Goal: Transaction & Acquisition: Purchase product/service

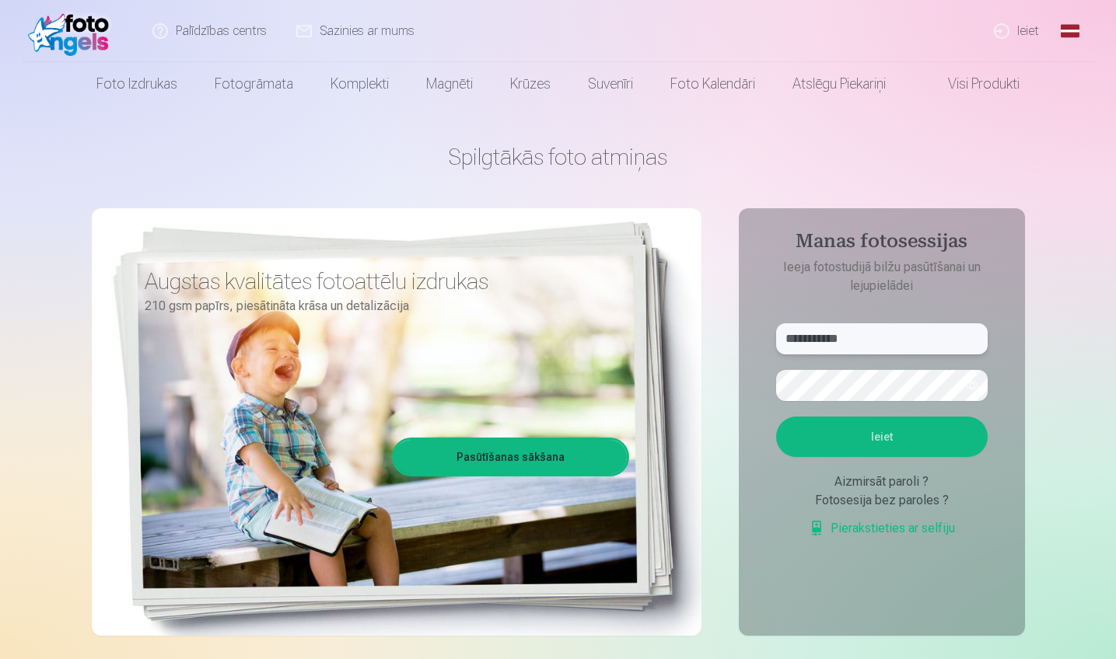
type input "**********"
click at [882, 438] on button "Ieiet" at bounding box center [881, 437] width 211 height 40
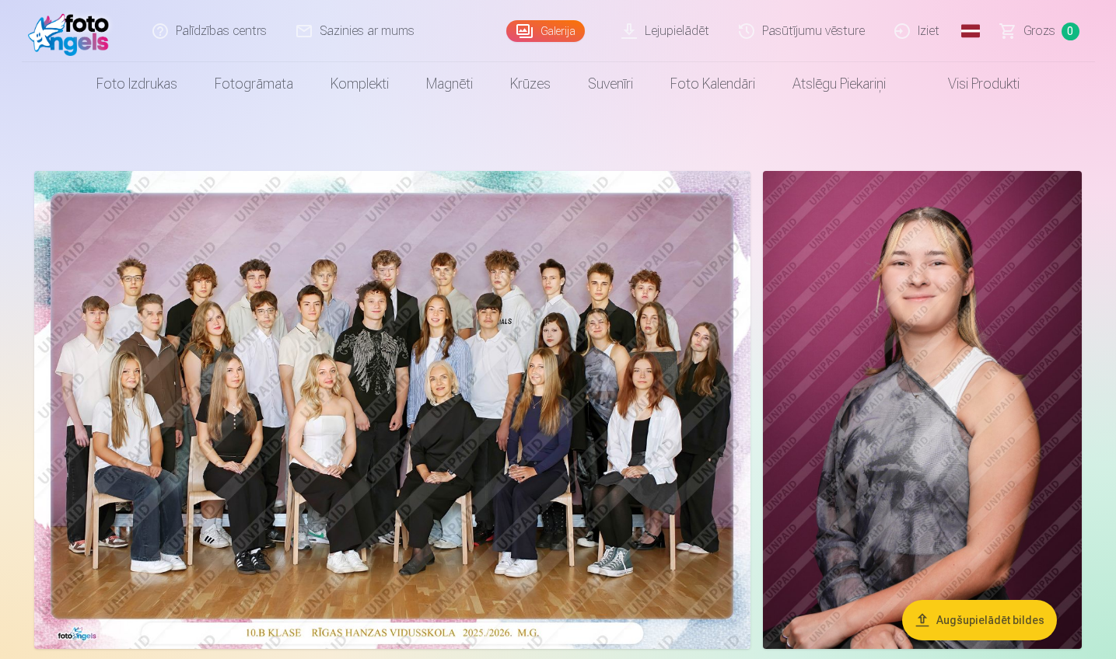
click at [554, 27] on link "Galerija" at bounding box center [545, 31] width 79 height 22
click at [568, 30] on link "Galerija" at bounding box center [545, 31] width 79 height 22
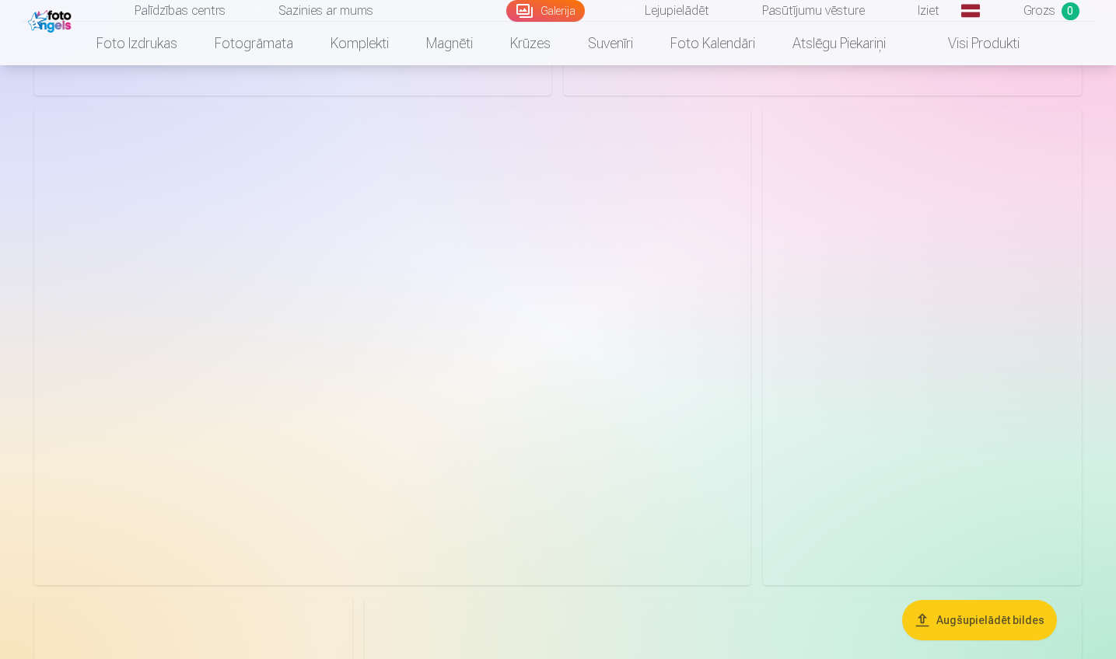
scroll to position [2354, 0]
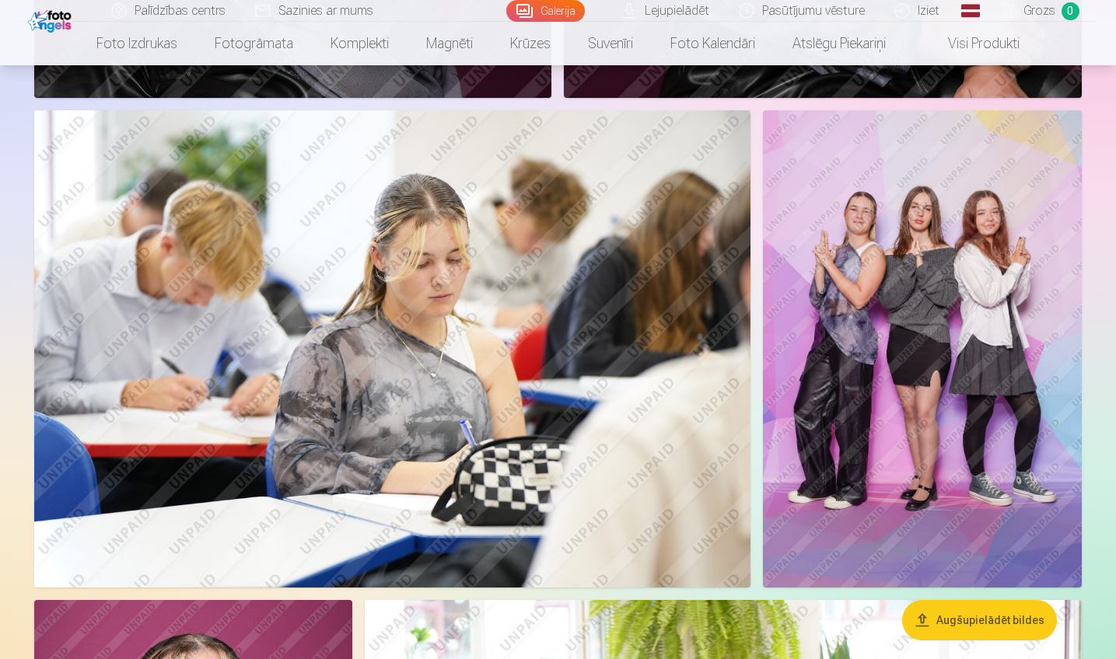
click at [927, 269] on img at bounding box center [922, 349] width 319 height 478
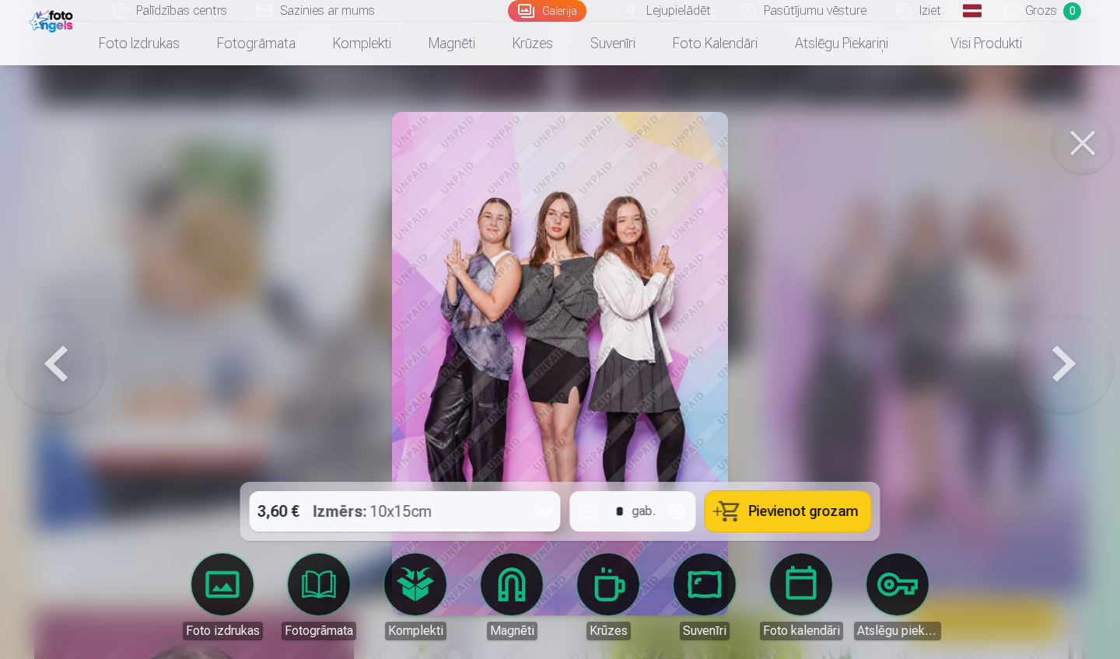
click at [1068, 370] on button at bounding box center [1064, 363] width 100 height 205
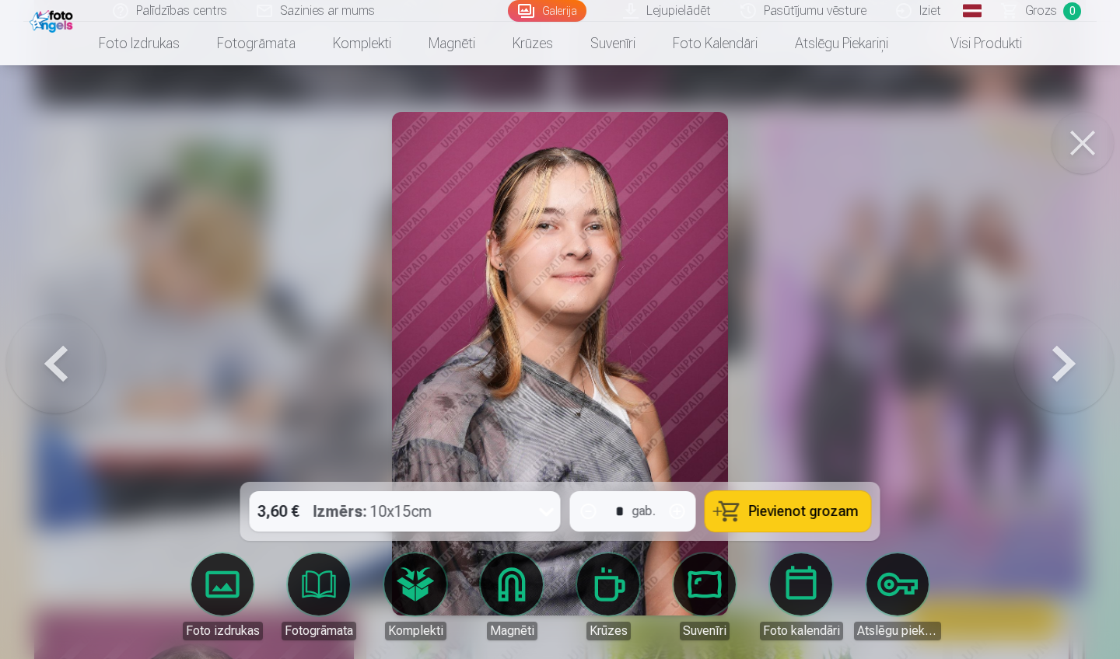
click at [34, 372] on button at bounding box center [56, 363] width 100 height 205
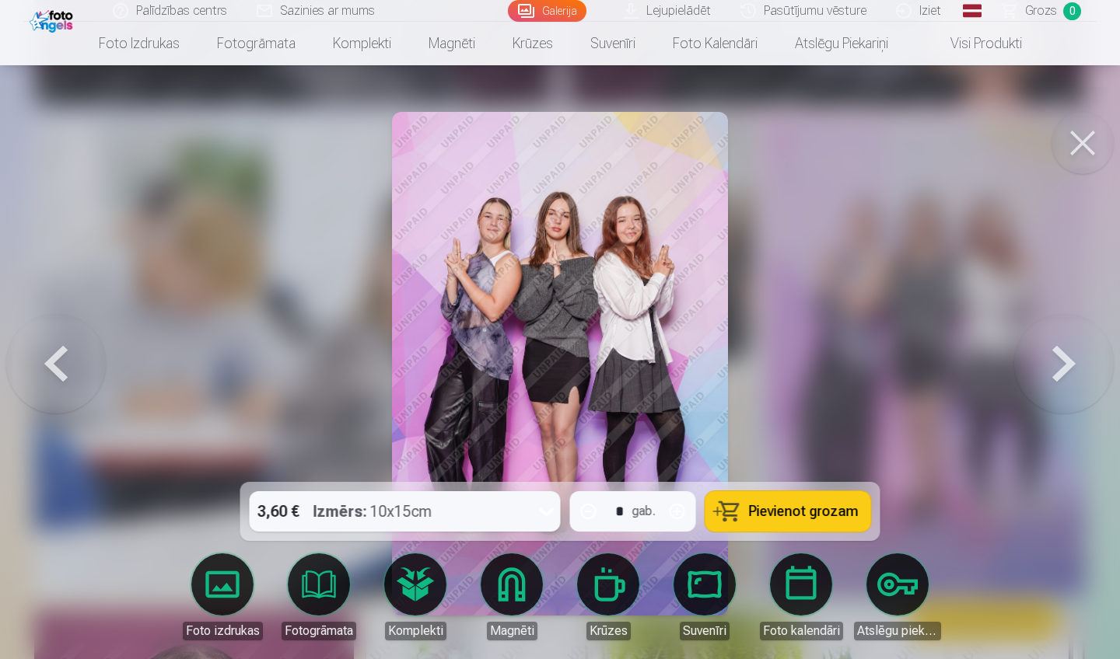
click at [1074, 153] on button at bounding box center [1082, 143] width 62 height 62
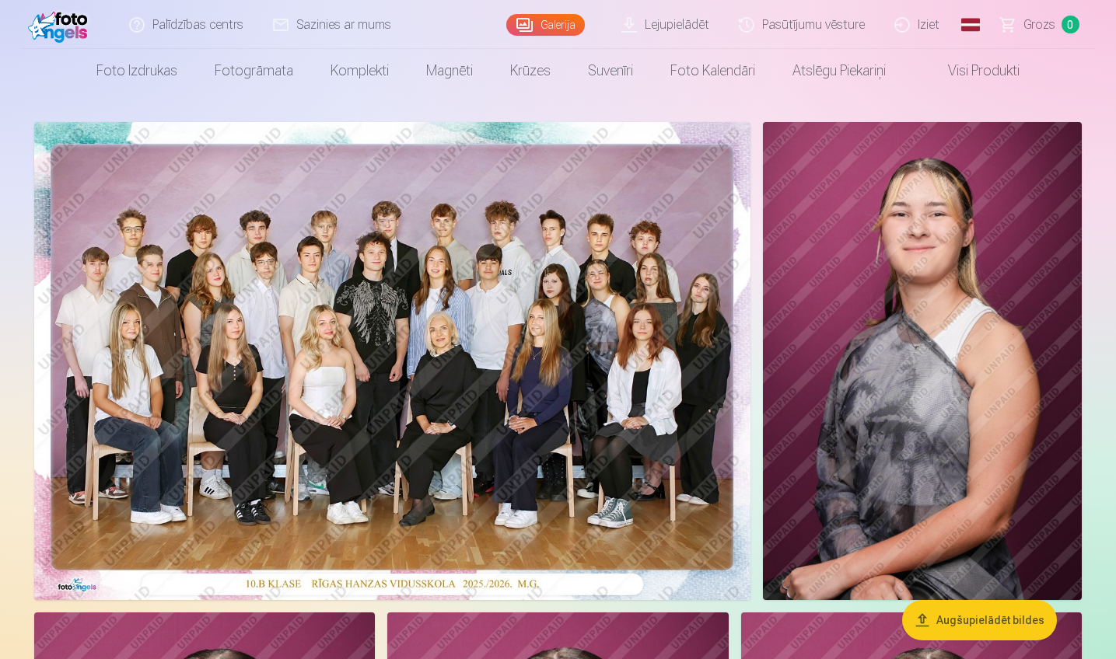
scroll to position [13, 0]
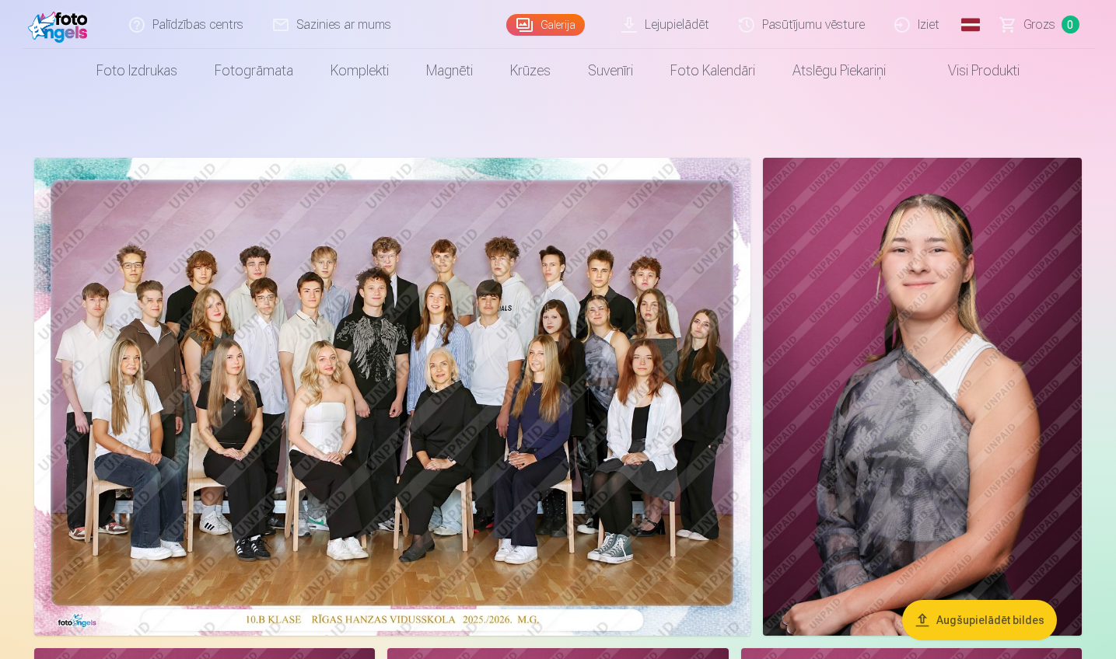
click at [815, 26] on link "Pasūtījumu vēsture" at bounding box center [802, 24] width 155 height 49
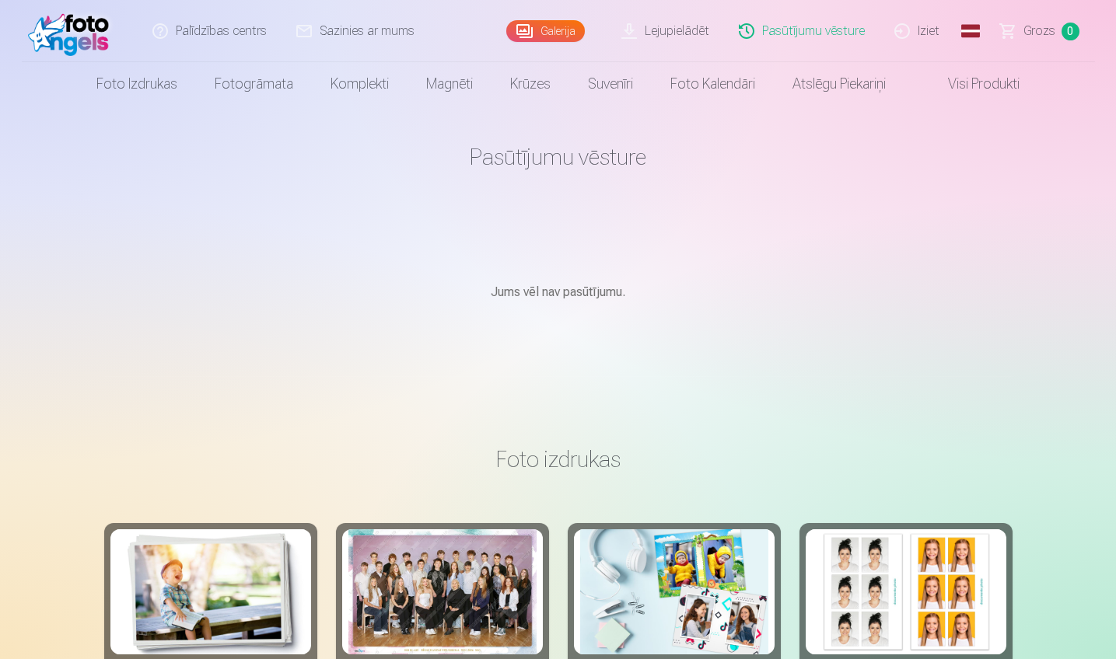
click at [563, 32] on link "Galerija" at bounding box center [545, 31] width 79 height 22
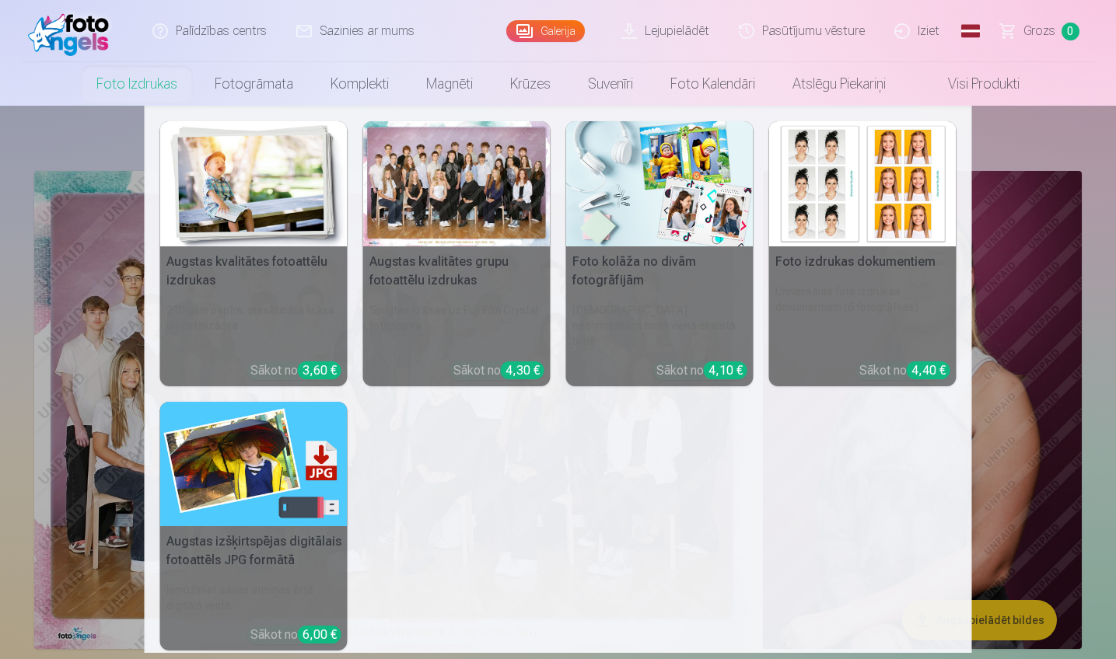
click at [145, 82] on link "Foto izdrukas" at bounding box center [137, 84] width 118 height 44
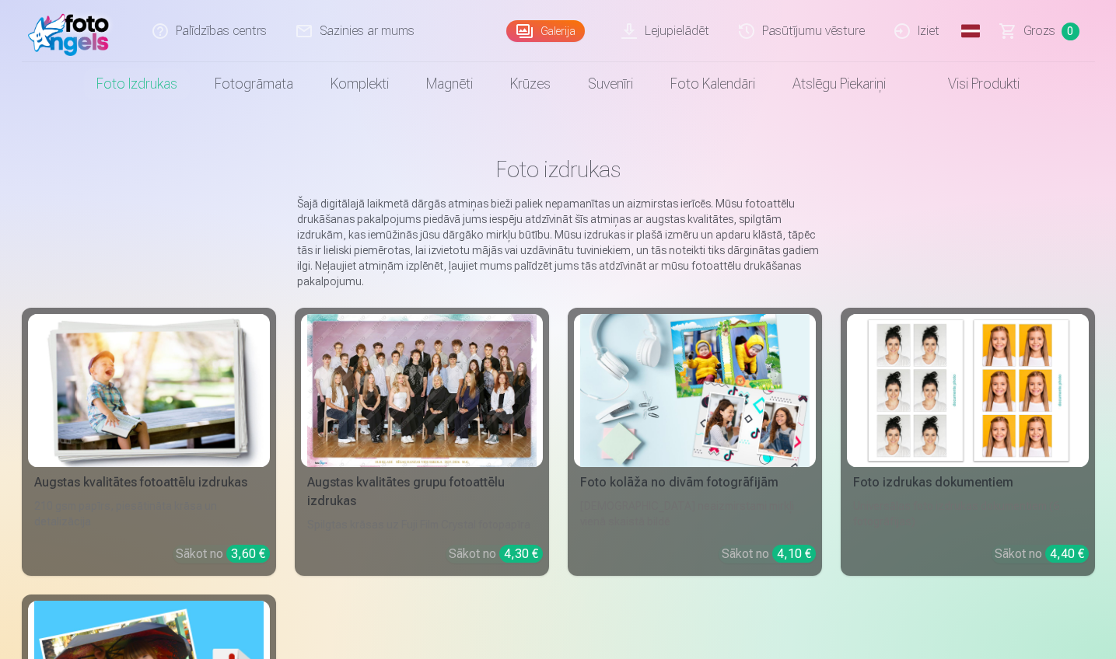
click at [419, 411] on div at bounding box center [421, 390] width 229 height 153
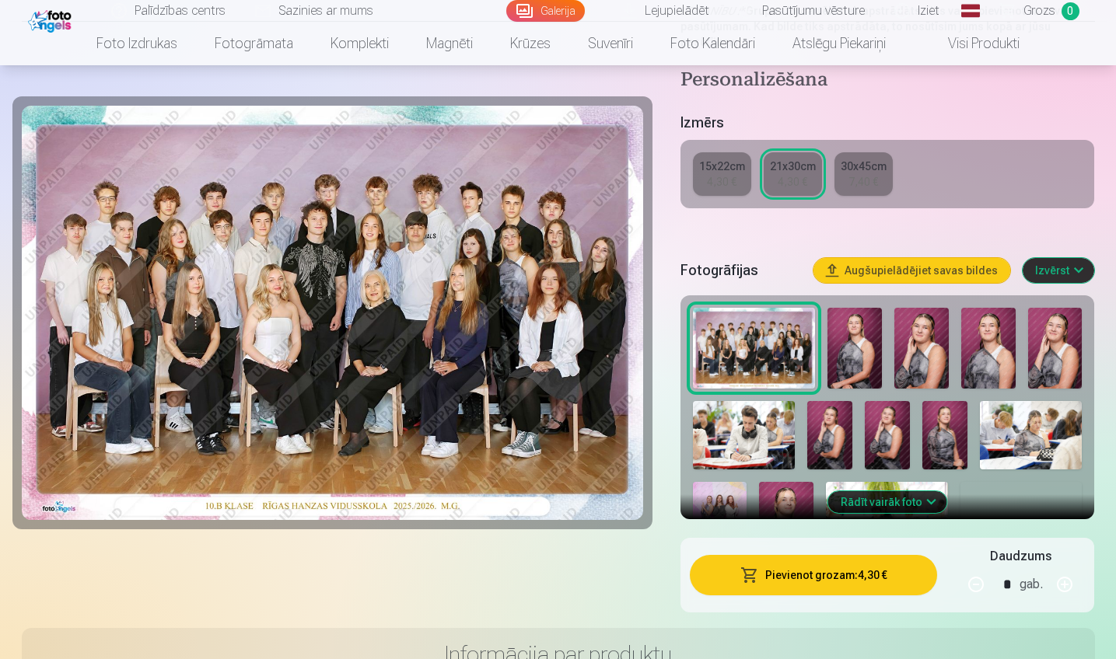
scroll to position [324, 0]
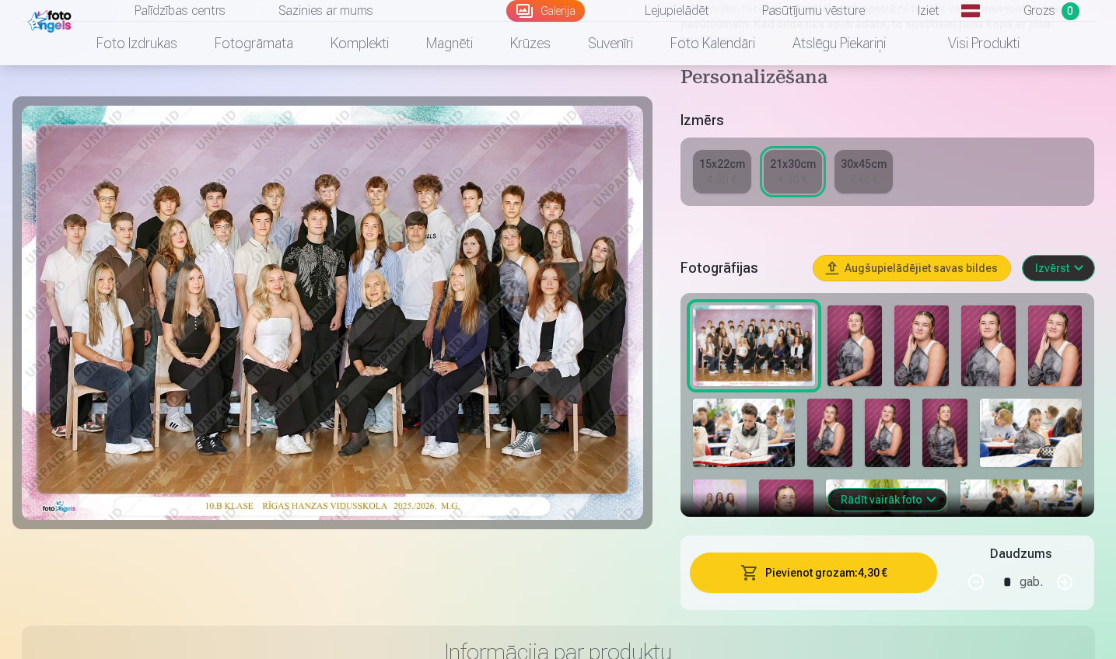
click at [792, 572] on button "Pievienot grozam : 4,30 €" at bounding box center [814, 573] width 248 height 40
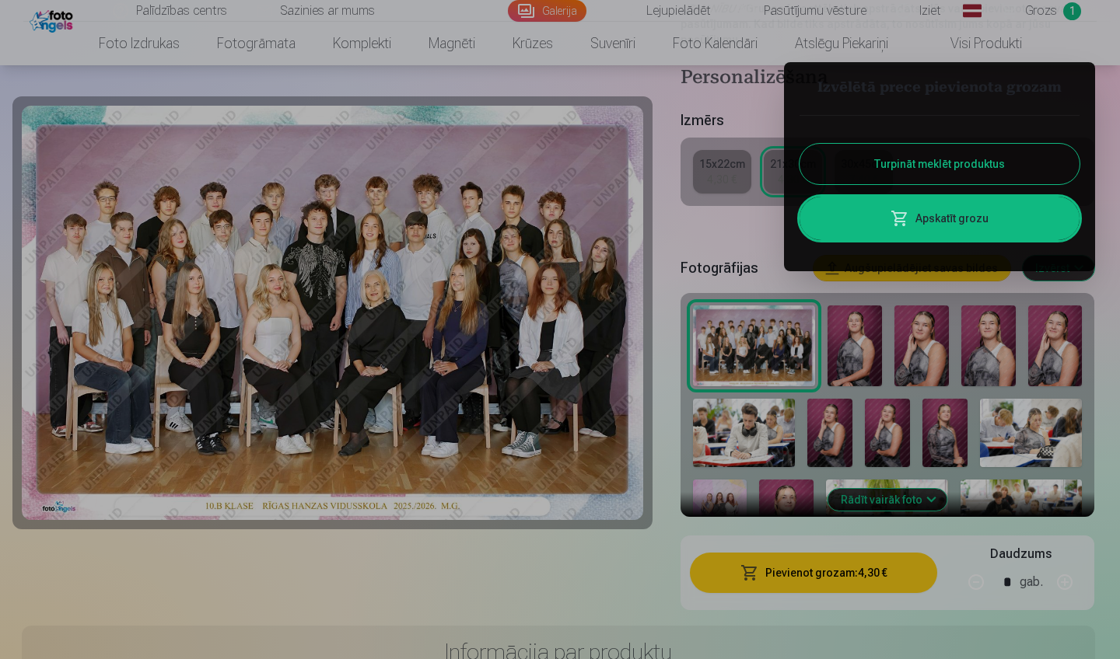
click at [978, 166] on button "Turpināt meklēt produktus" at bounding box center [939, 164] width 280 height 40
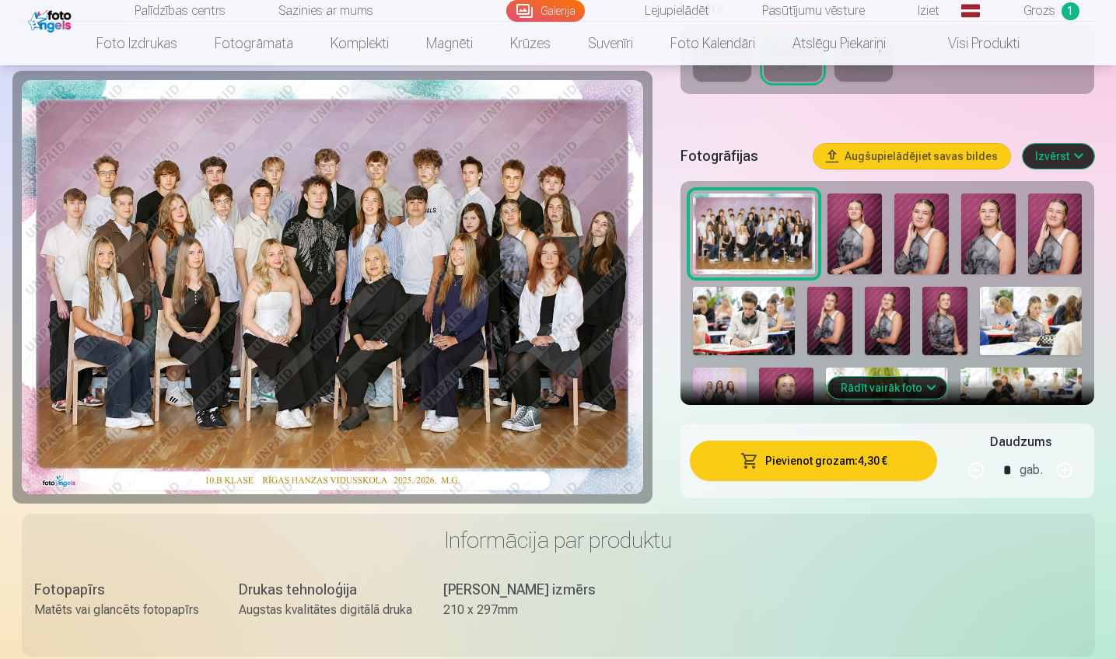
scroll to position [438, 0]
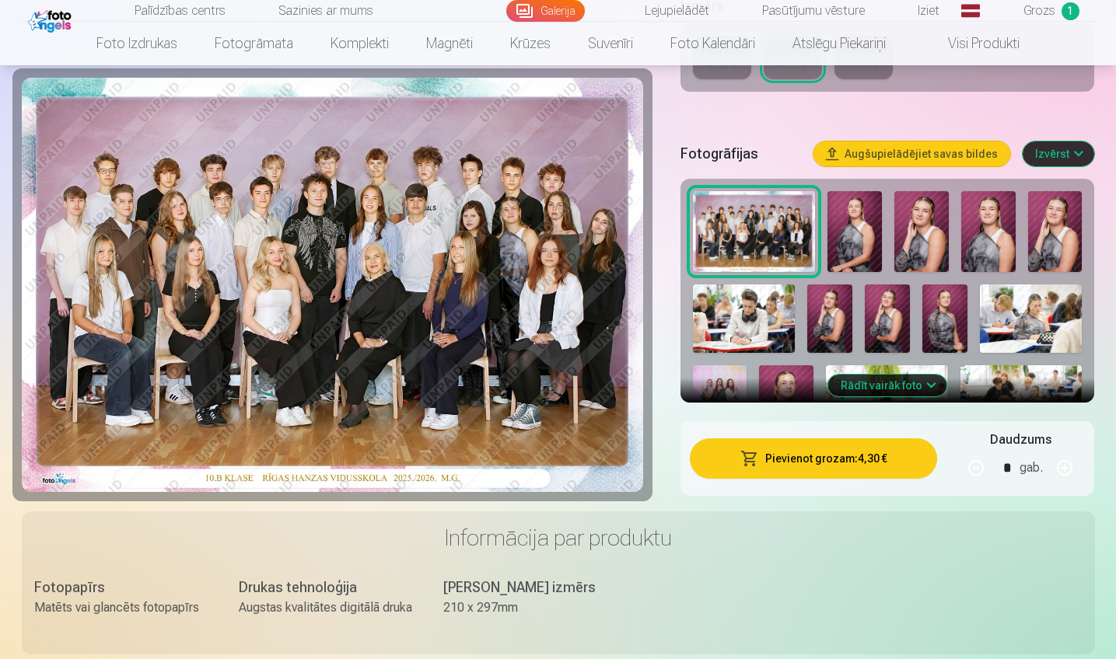
click at [935, 380] on button "Rādīt vairāk foto" at bounding box center [887, 386] width 119 height 22
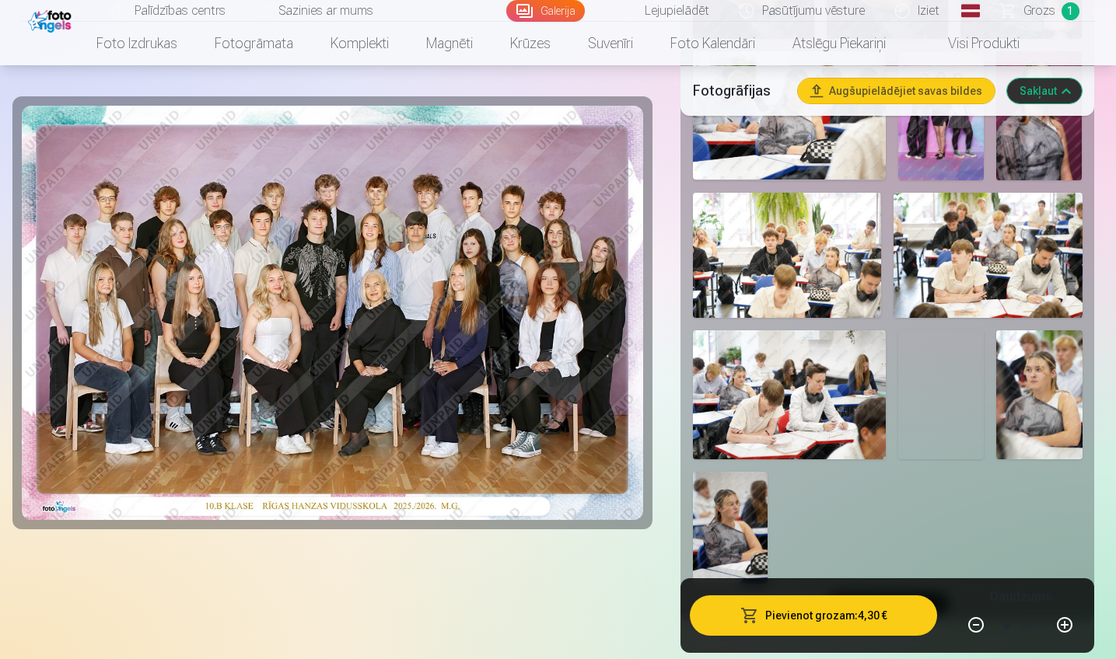
scroll to position [1056, 0]
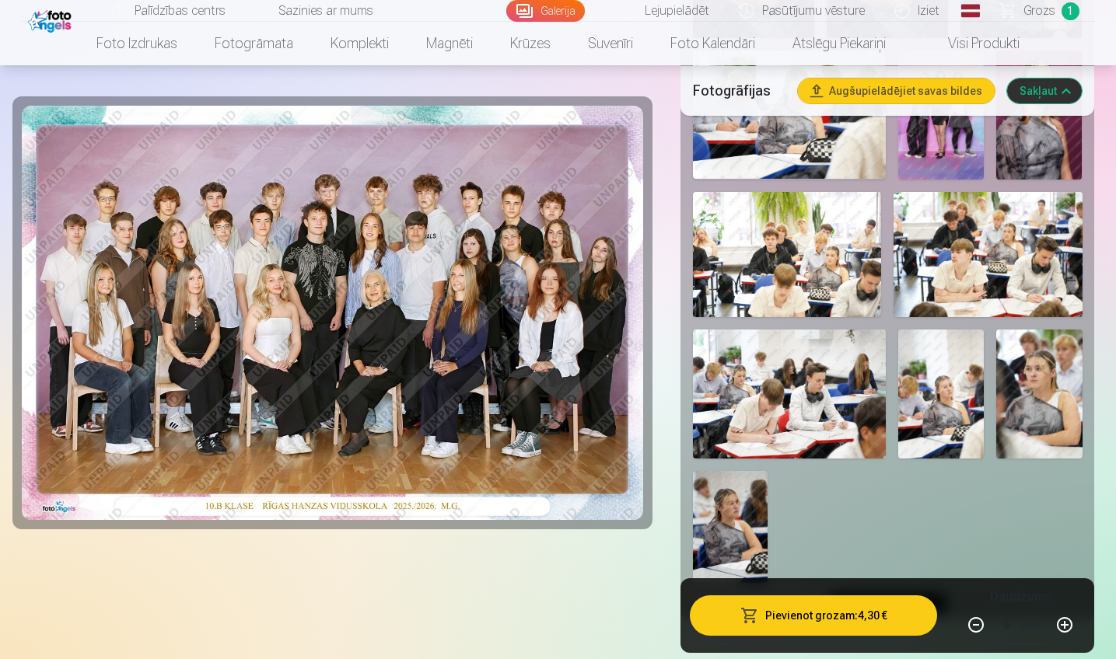
click at [944, 149] on img at bounding box center [941, 115] width 86 height 129
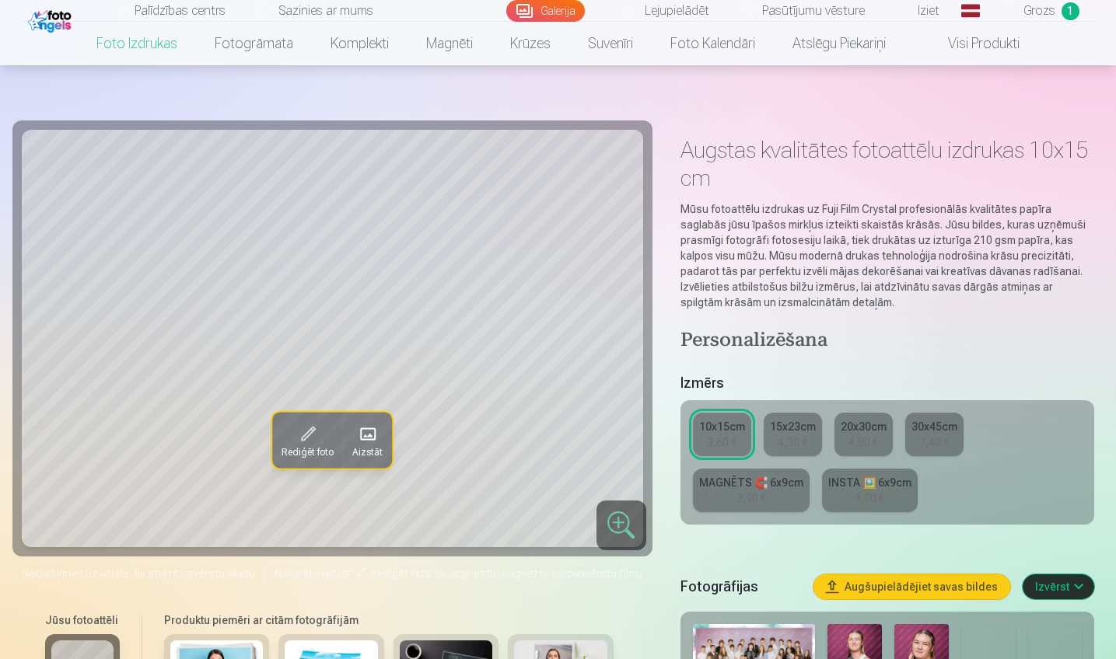
scroll to position [505, 0]
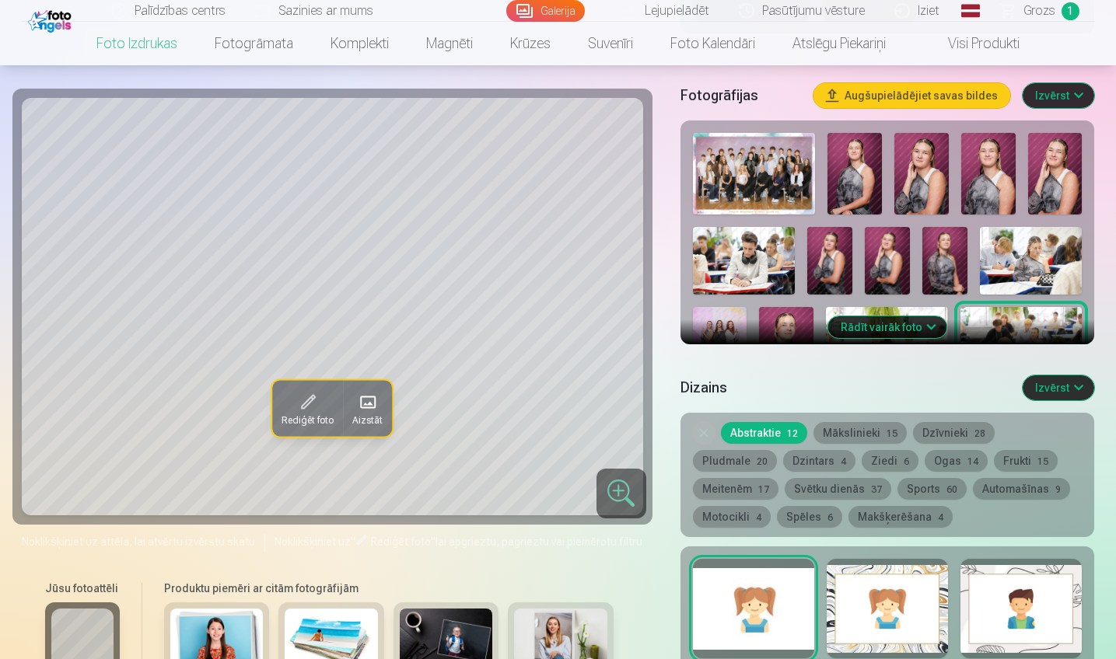
click at [938, 323] on button "Rādīt vairāk foto" at bounding box center [887, 327] width 119 height 22
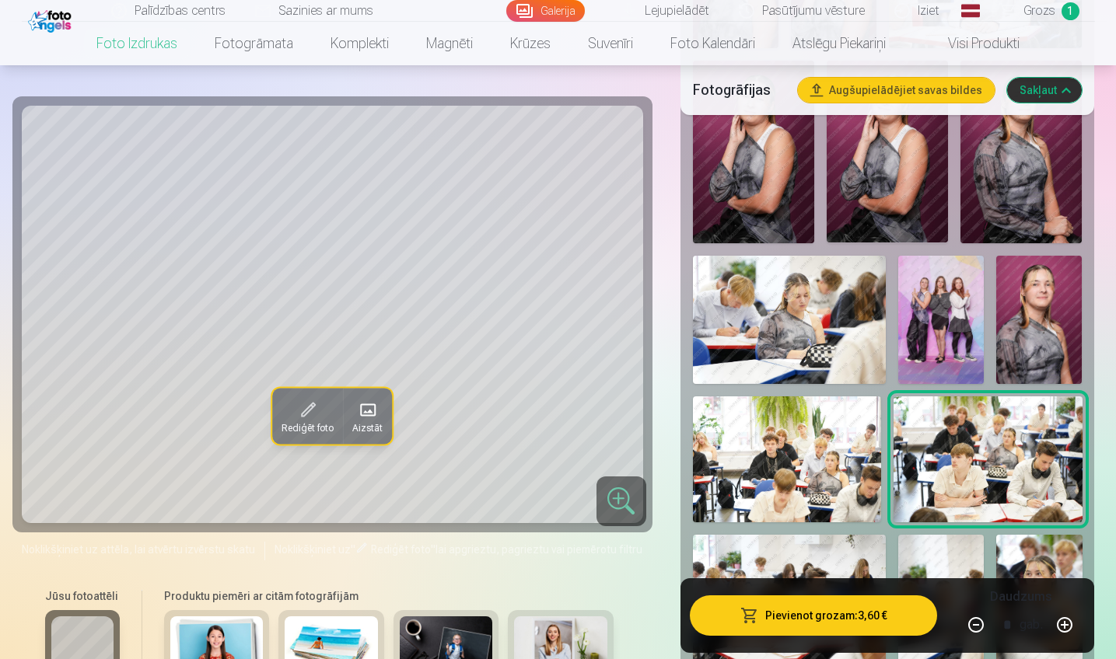
scroll to position [921, 0]
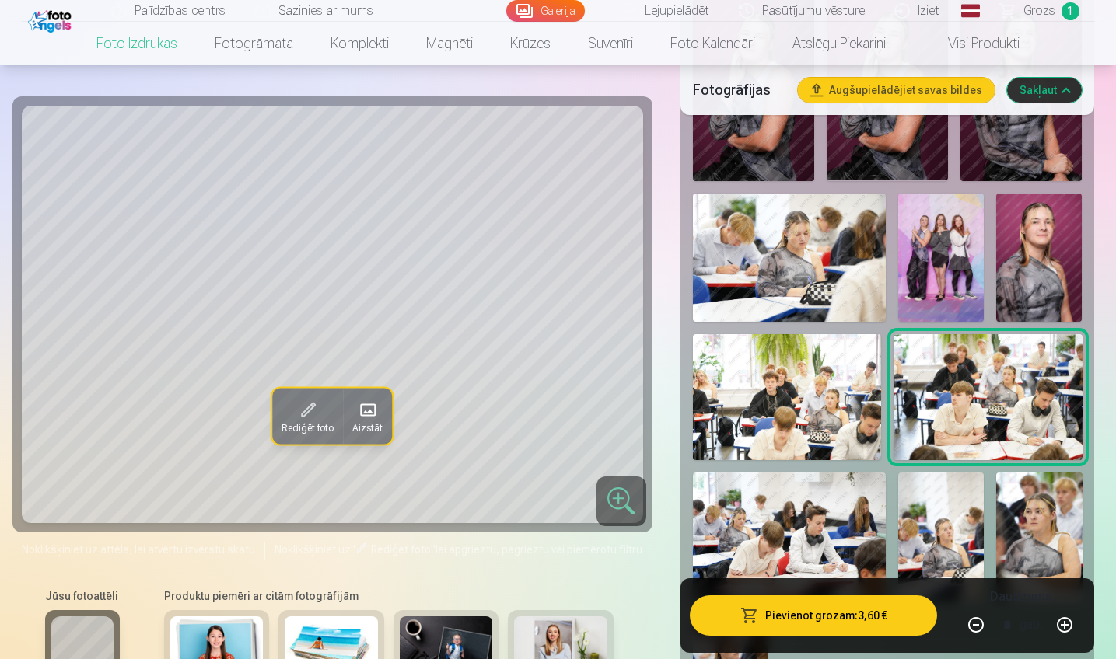
click at [933, 222] on img at bounding box center [941, 258] width 86 height 129
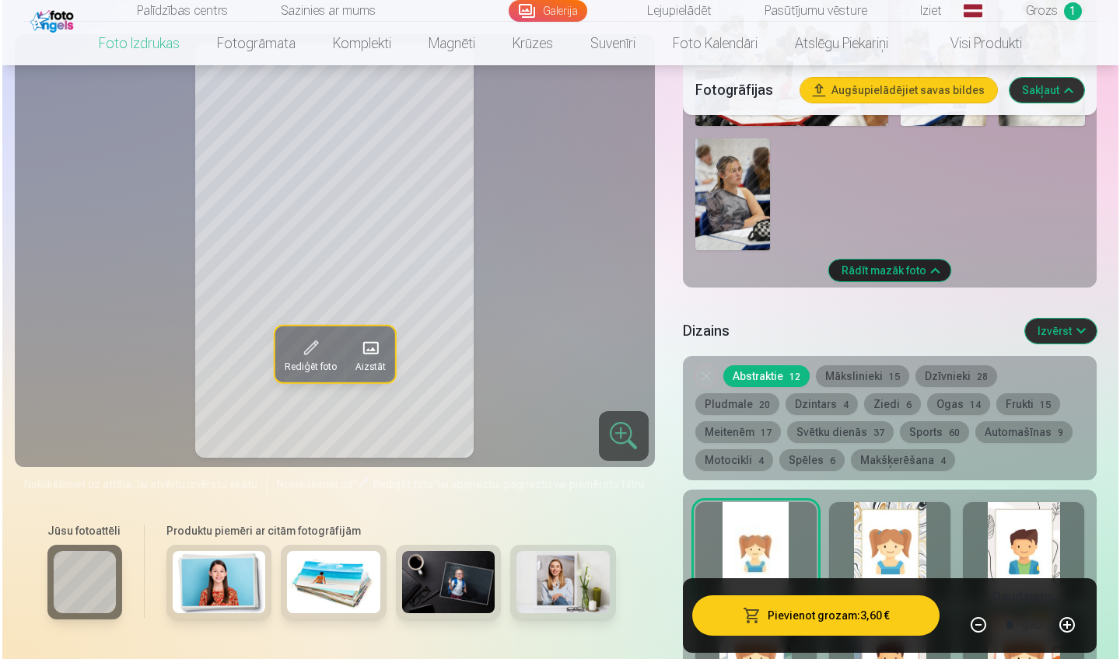
scroll to position [1391, 0]
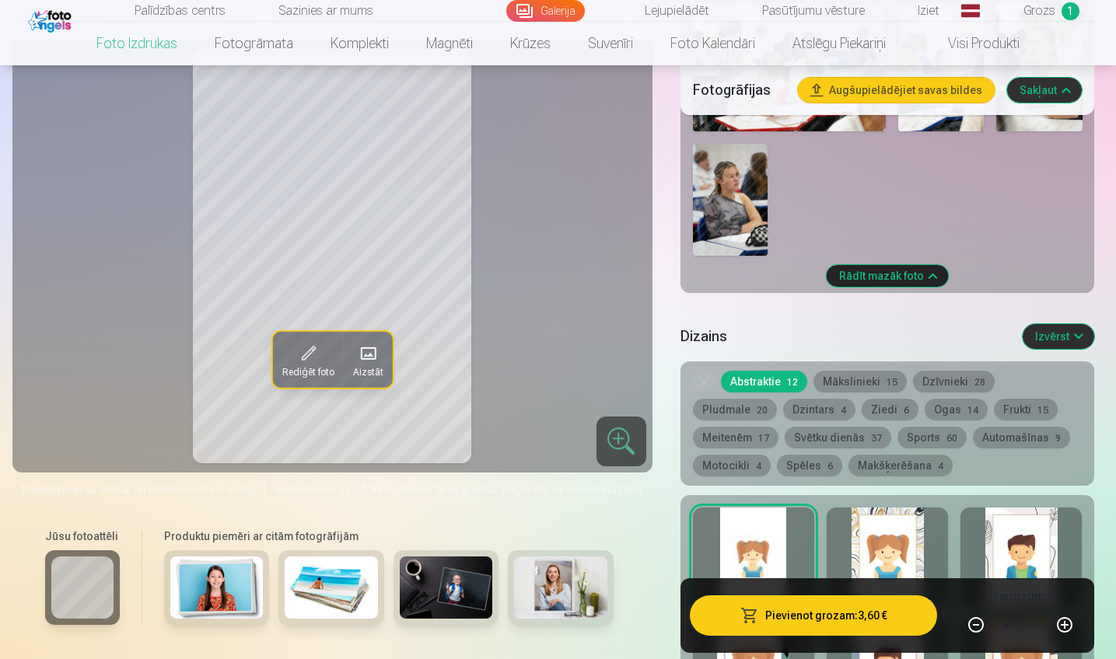
click at [827, 611] on button "Pievienot grozam : 3,60 €" at bounding box center [814, 616] width 248 height 40
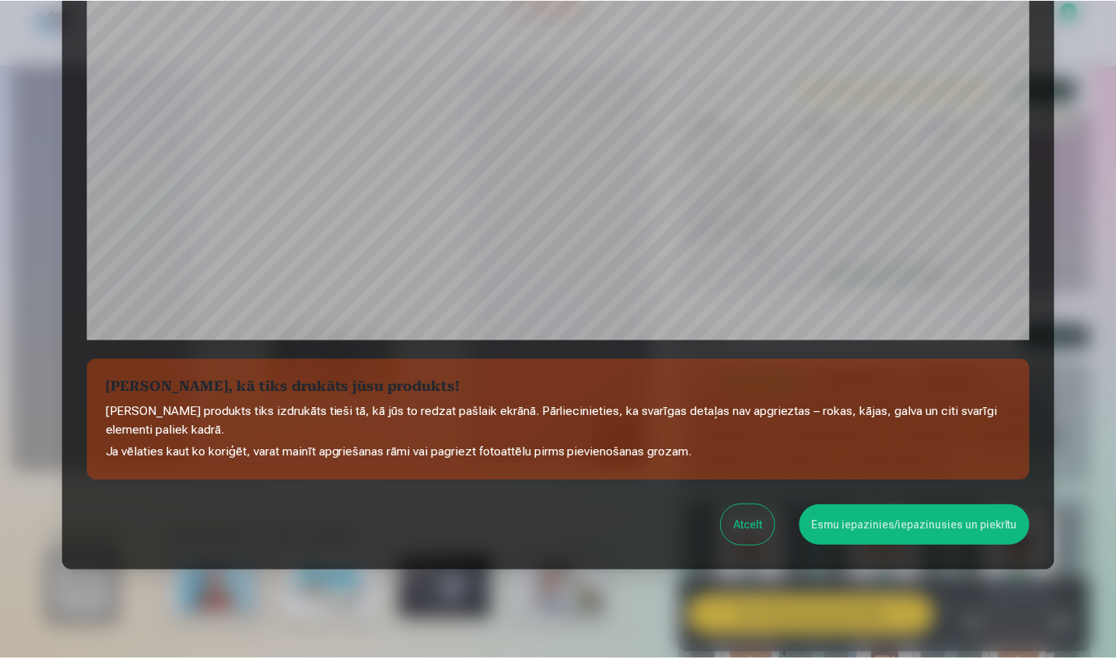
scroll to position [443, 0]
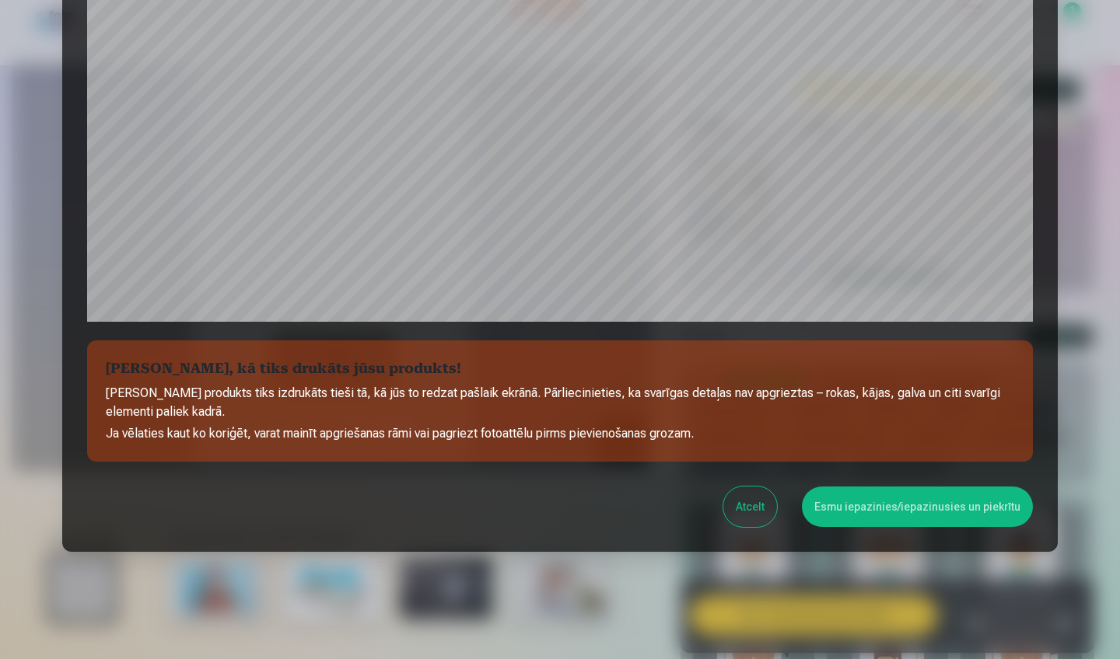
click at [884, 497] on button "Esmu iepazinies/iepazinusies un piekrītu" at bounding box center [917, 507] width 231 height 40
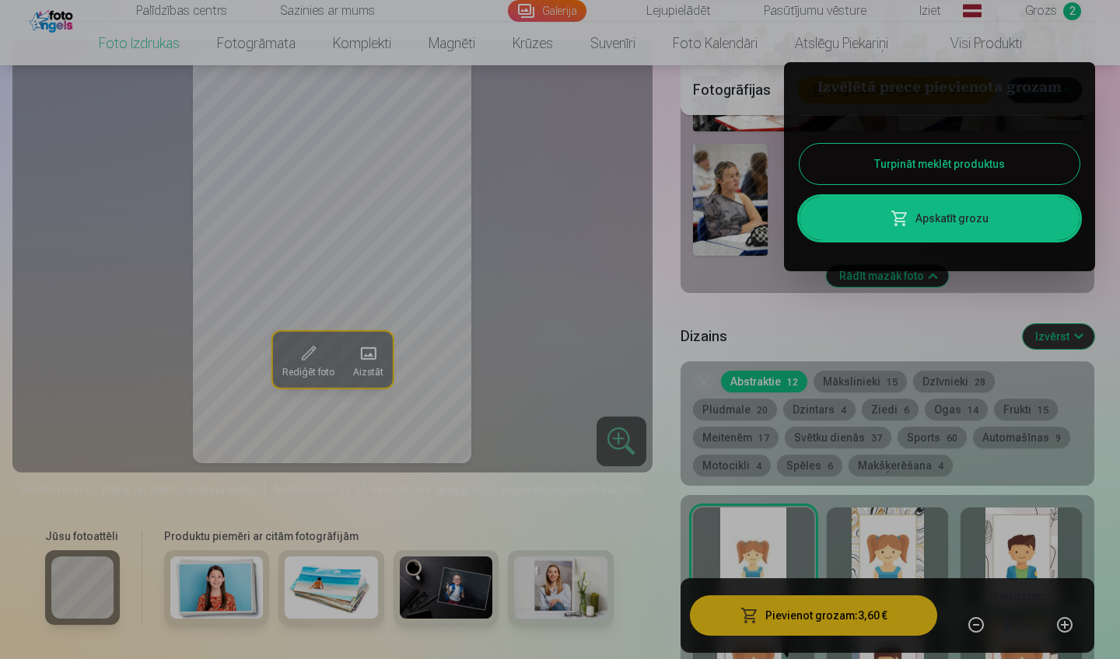
click at [889, 214] on link "Apskatīt grozu" at bounding box center [939, 219] width 280 height 44
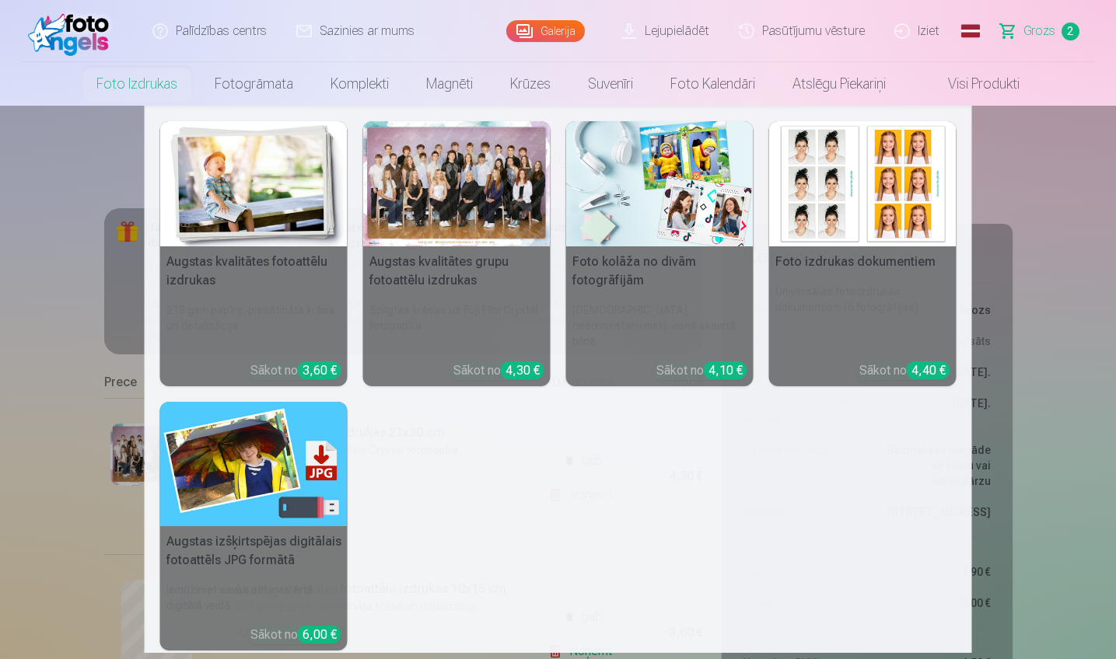
click at [148, 86] on link "Foto izdrukas" at bounding box center [137, 84] width 118 height 44
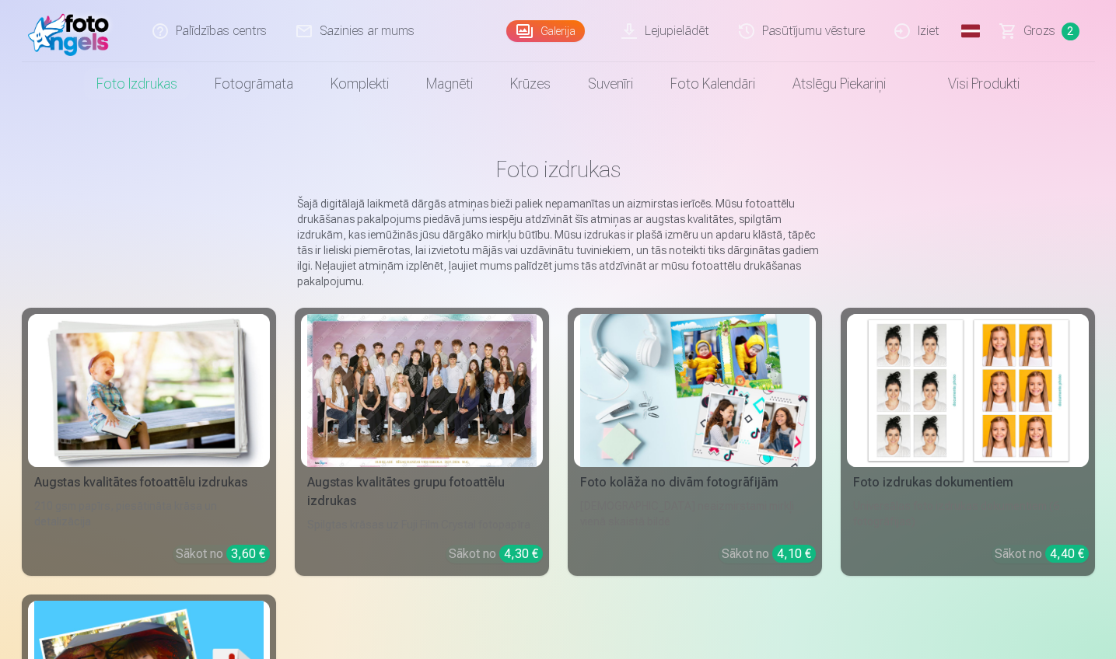
click at [426, 420] on div at bounding box center [421, 390] width 229 height 153
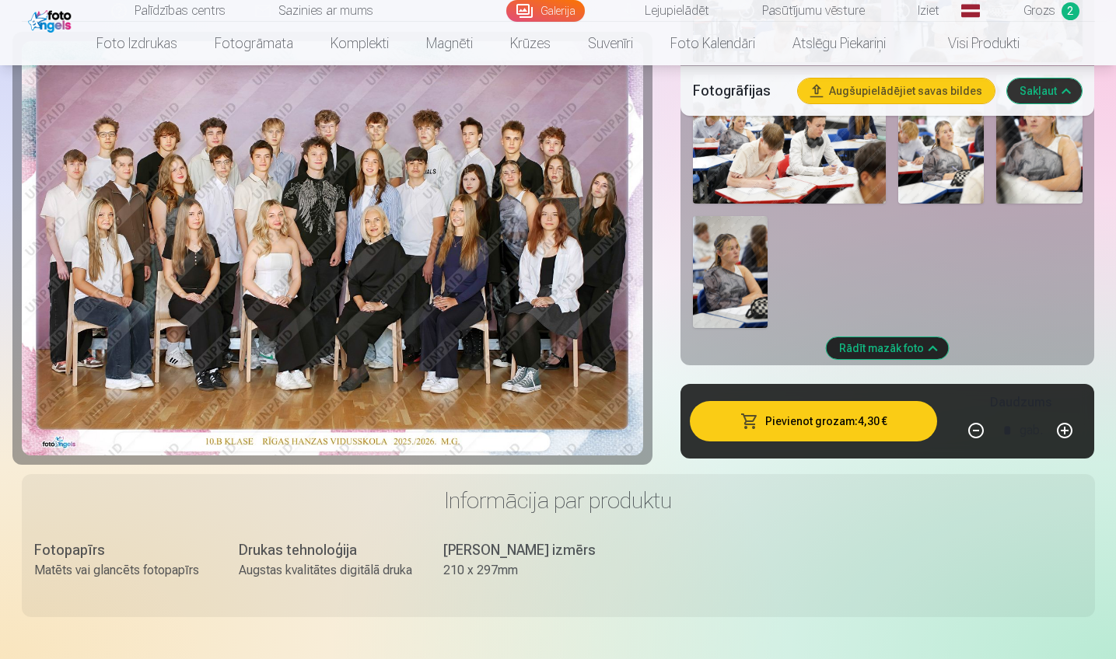
scroll to position [1349, 0]
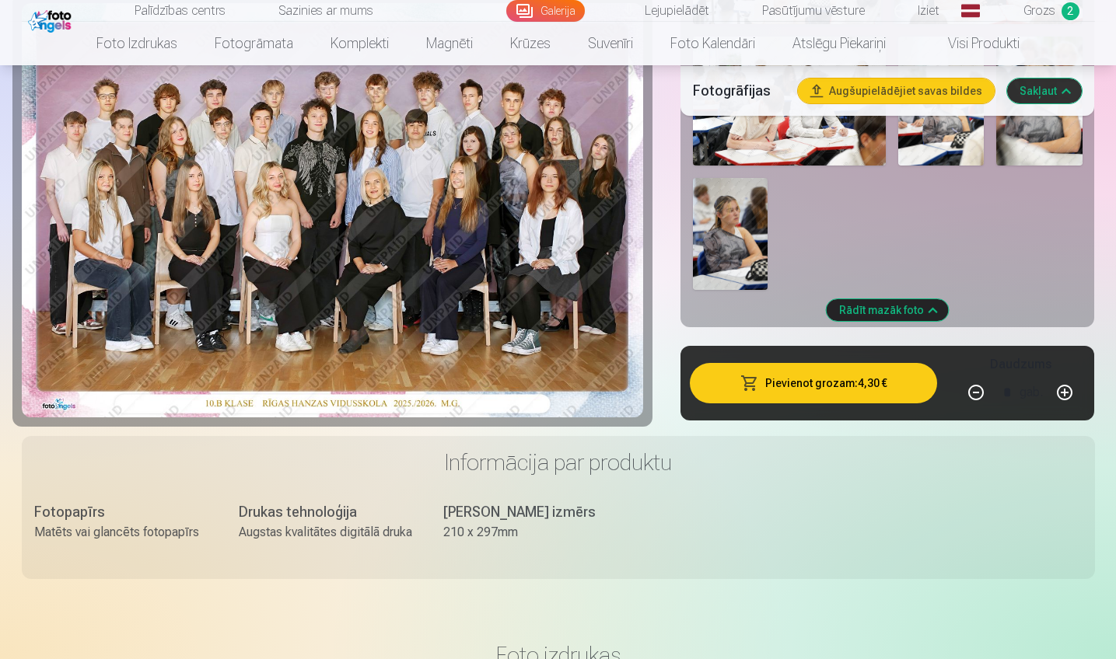
click at [731, 223] on img at bounding box center [730, 234] width 75 height 112
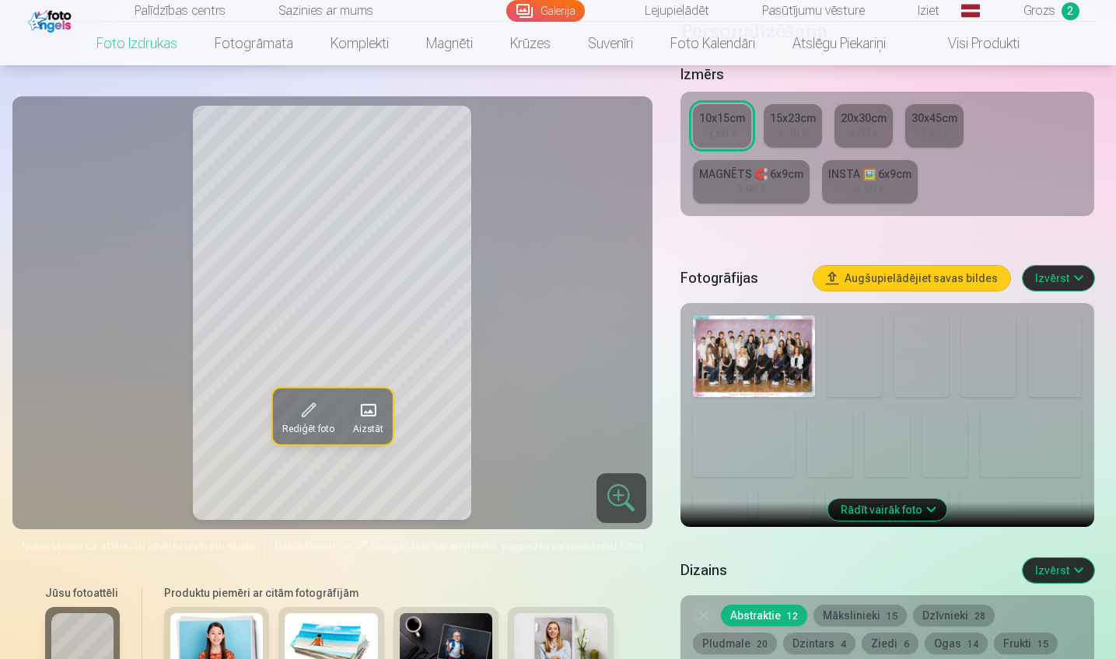
scroll to position [327, 0]
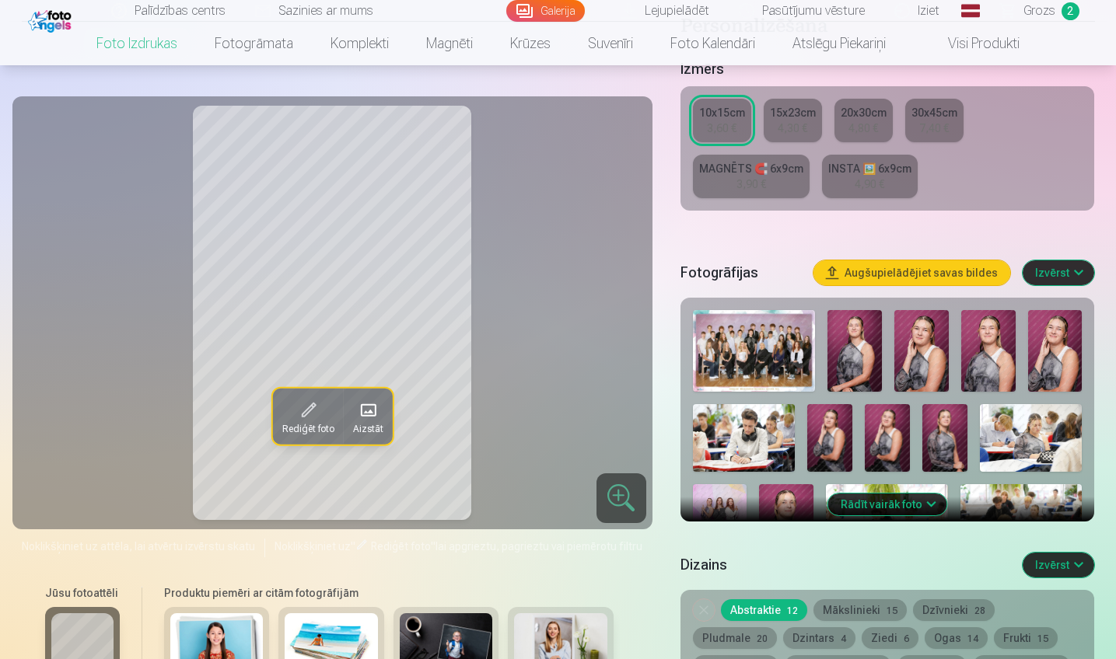
click at [899, 503] on button "Rādīt vairāk foto" at bounding box center [887, 505] width 119 height 22
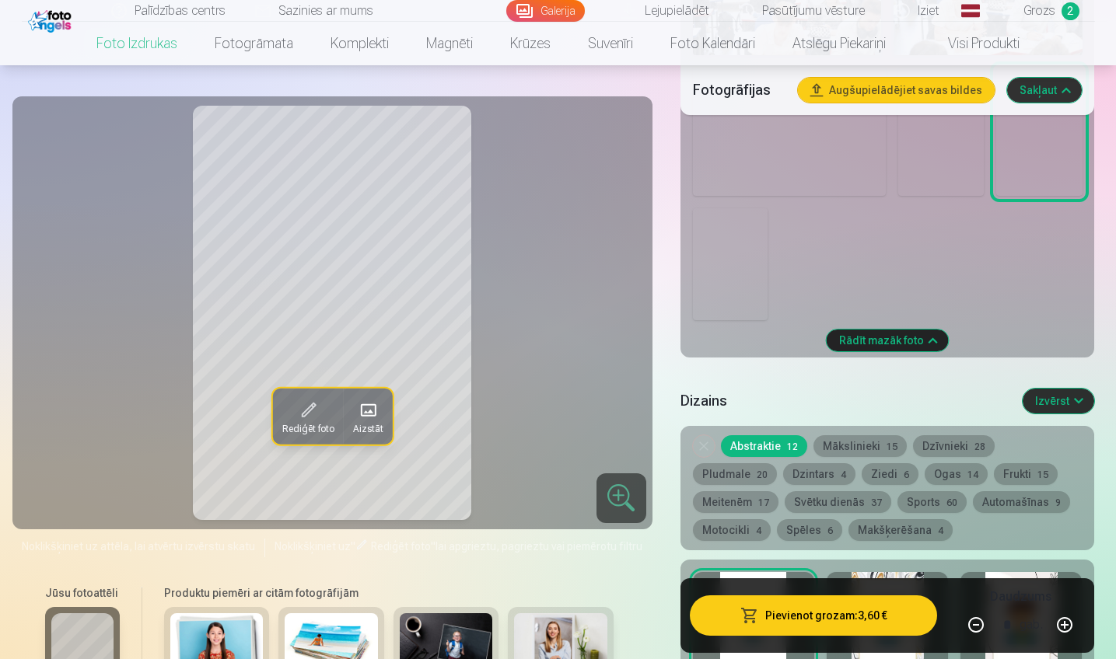
scroll to position [1340, 0]
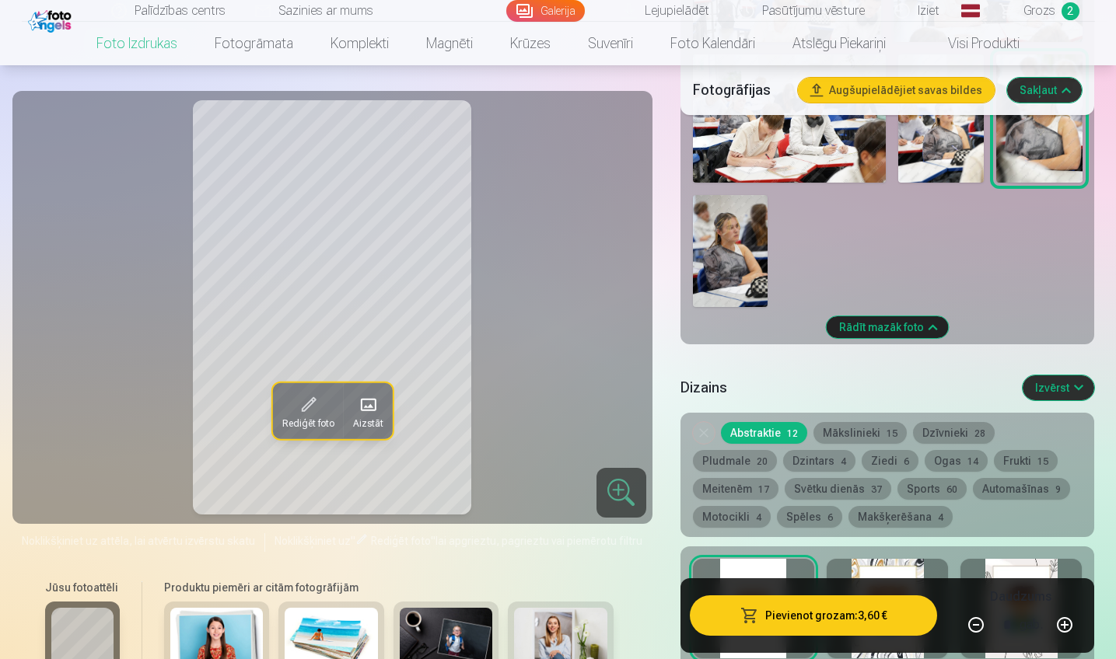
click at [732, 257] on img at bounding box center [730, 251] width 75 height 112
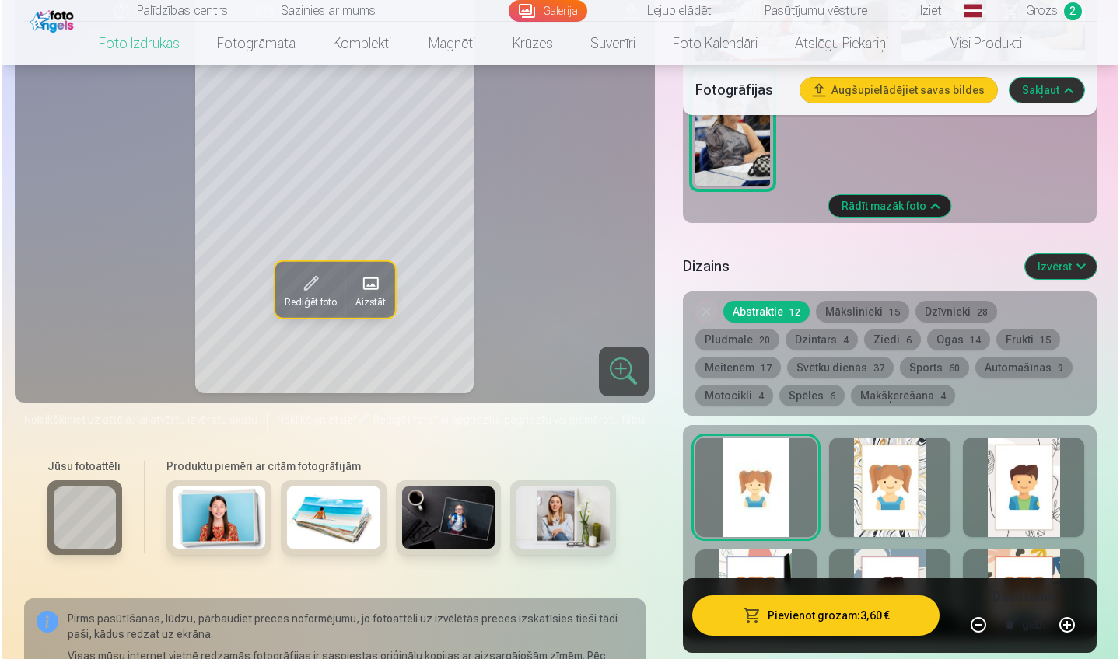
scroll to position [1466, 0]
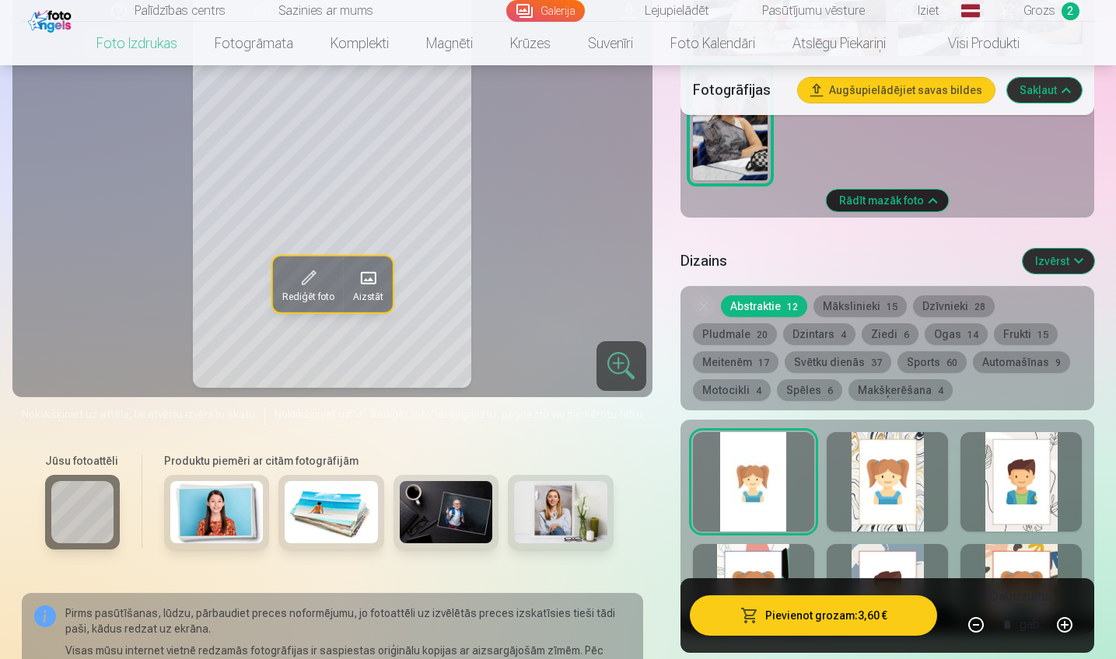
click at [844, 614] on button "Pievienot grozam : 3,60 €" at bounding box center [814, 616] width 248 height 40
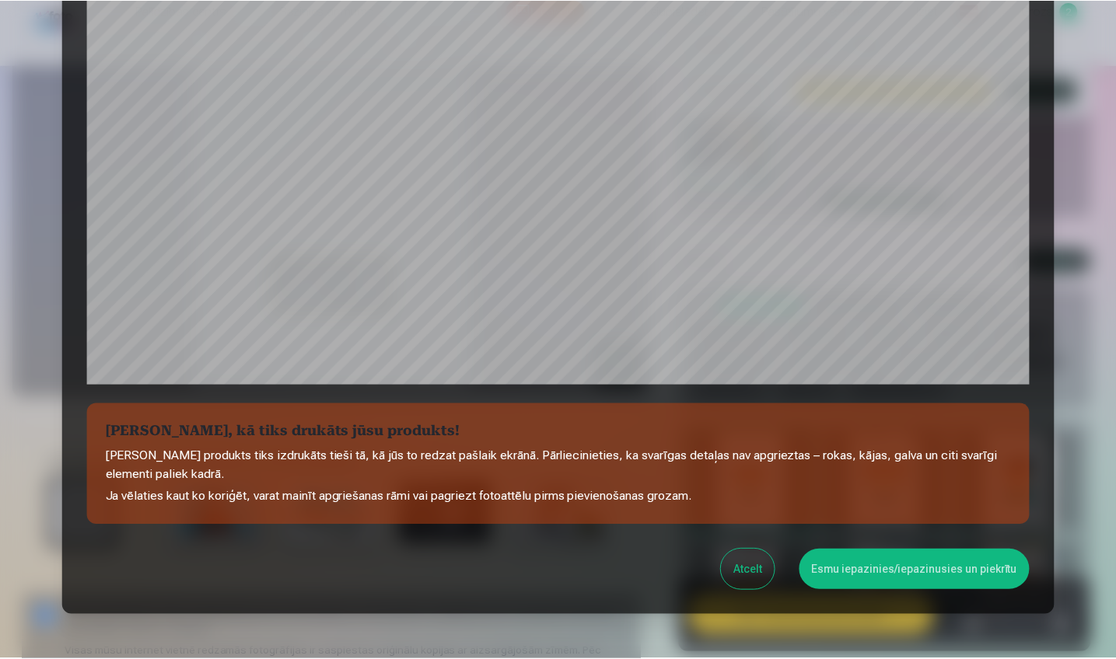
scroll to position [460, 0]
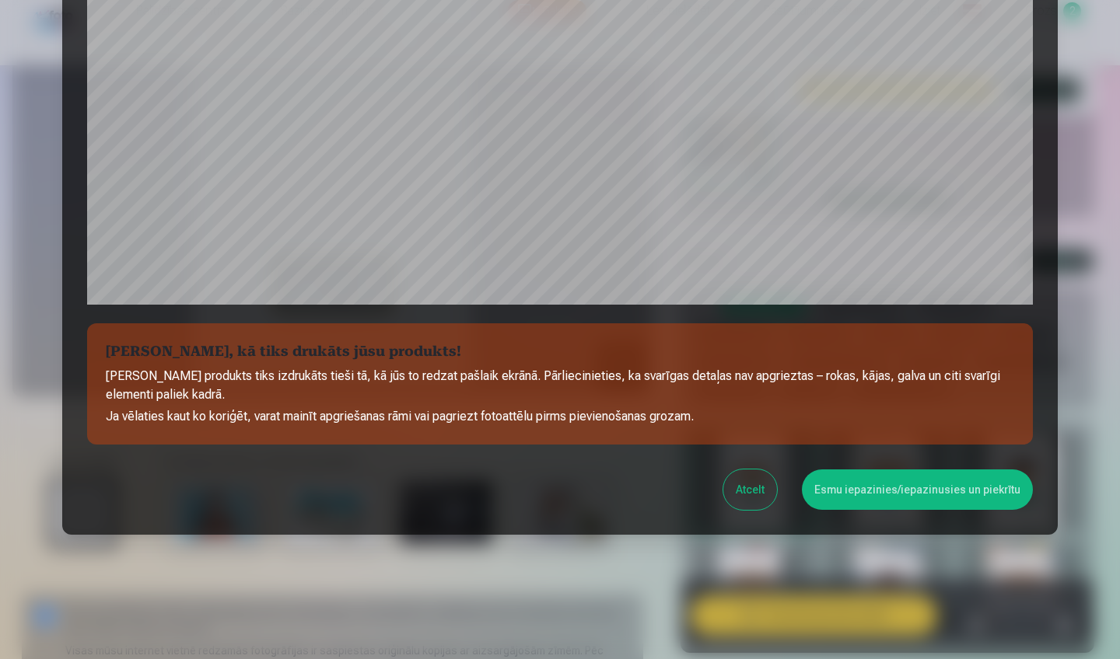
click at [883, 496] on button "Esmu iepazinies/iepazinusies un piekrītu" at bounding box center [917, 490] width 231 height 40
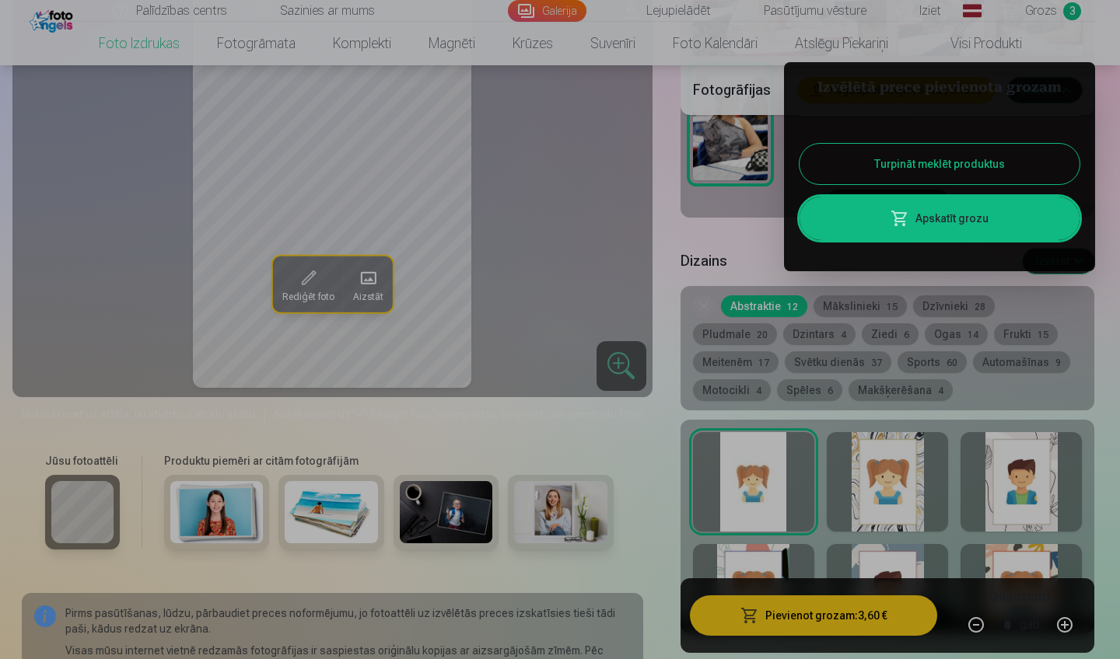
click at [579, 208] on div at bounding box center [560, 329] width 1120 height 659
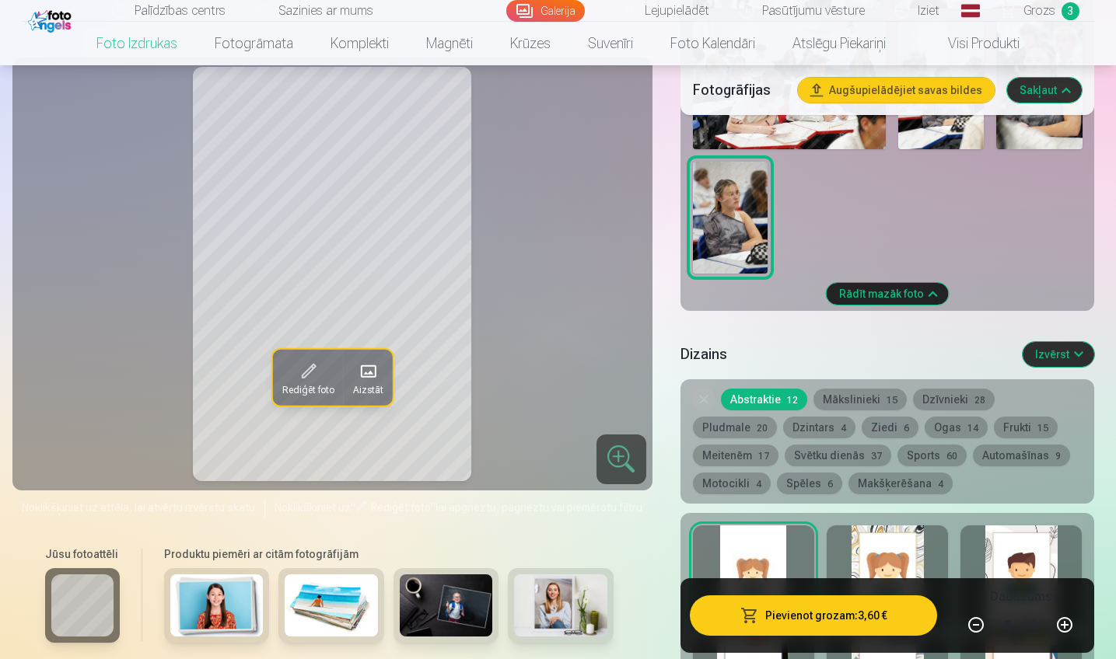
scroll to position [900, 0]
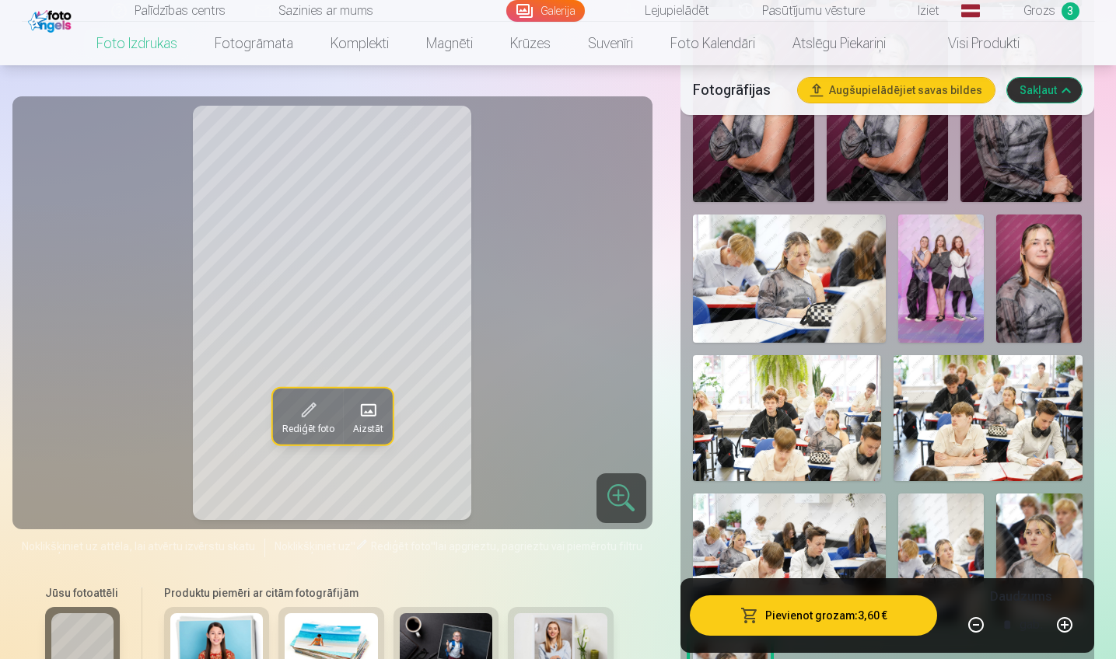
click at [1074, 11] on span "3" at bounding box center [1070, 11] width 18 height 18
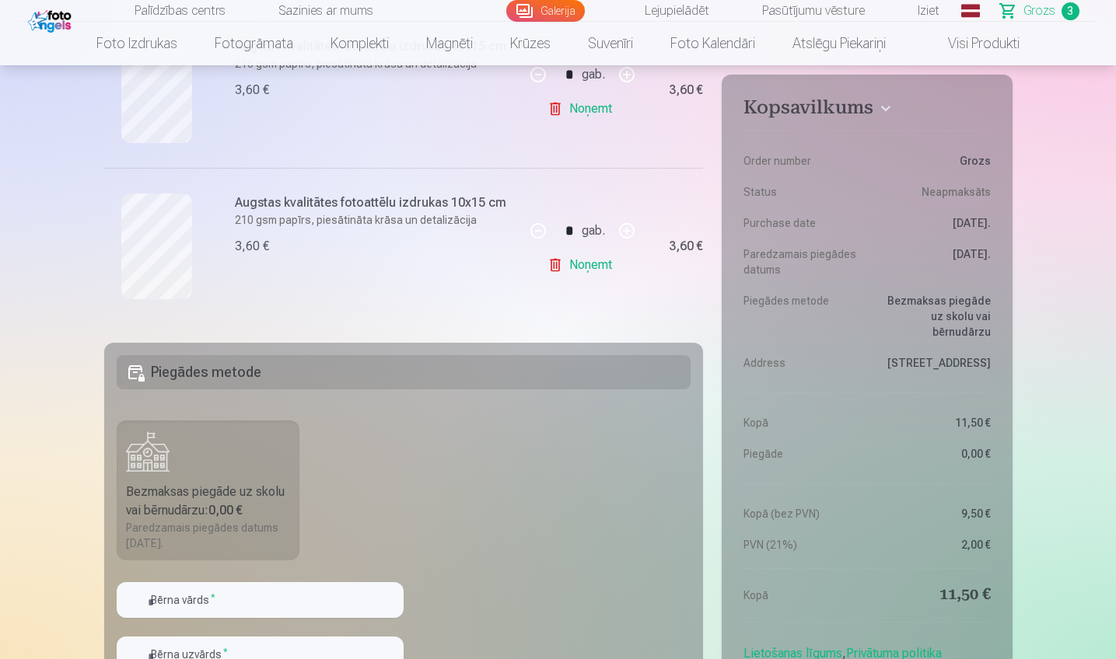
scroll to position [680, 0]
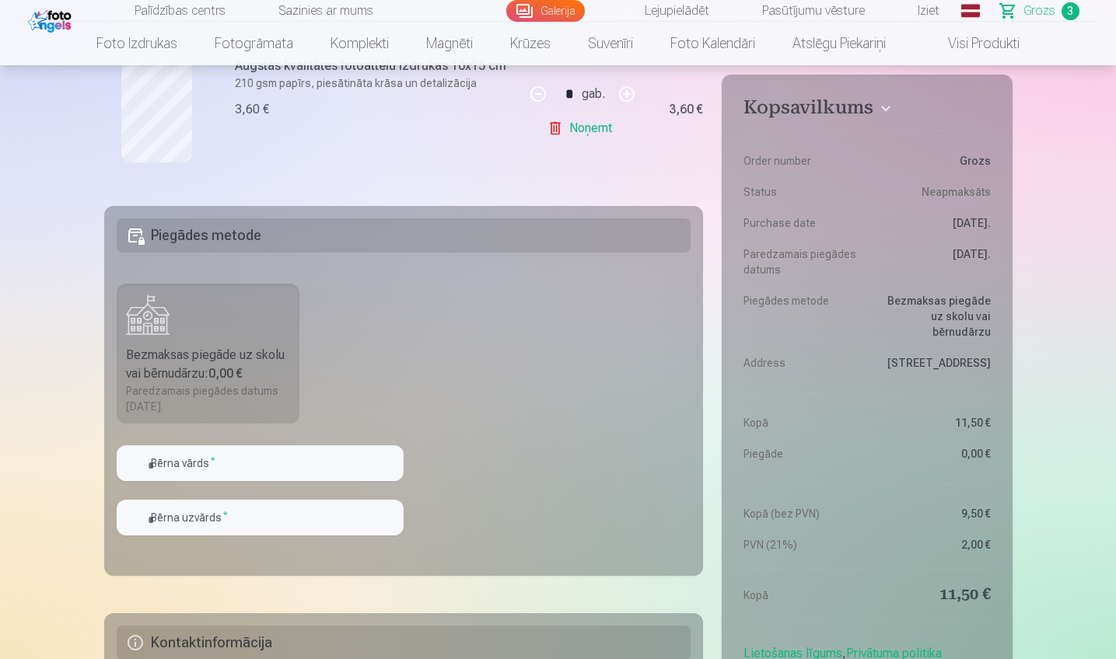
click at [215, 375] on b "0,00 €" at bounding box center [225, 373] width 34 height 15
type input "****"
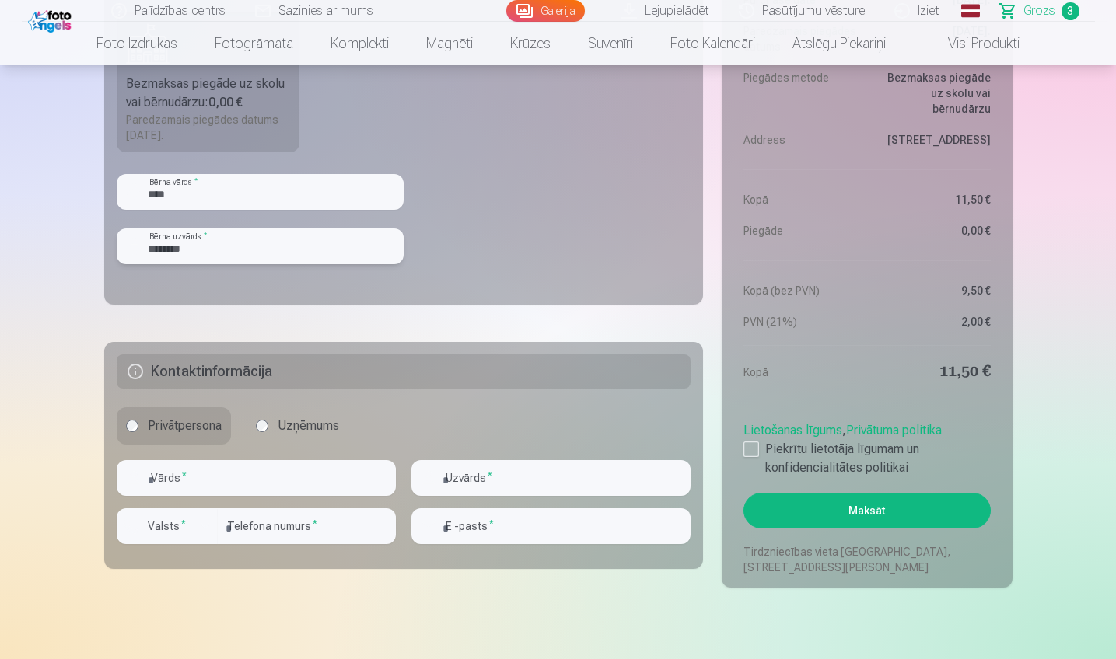
scroll to position [1132, 0]
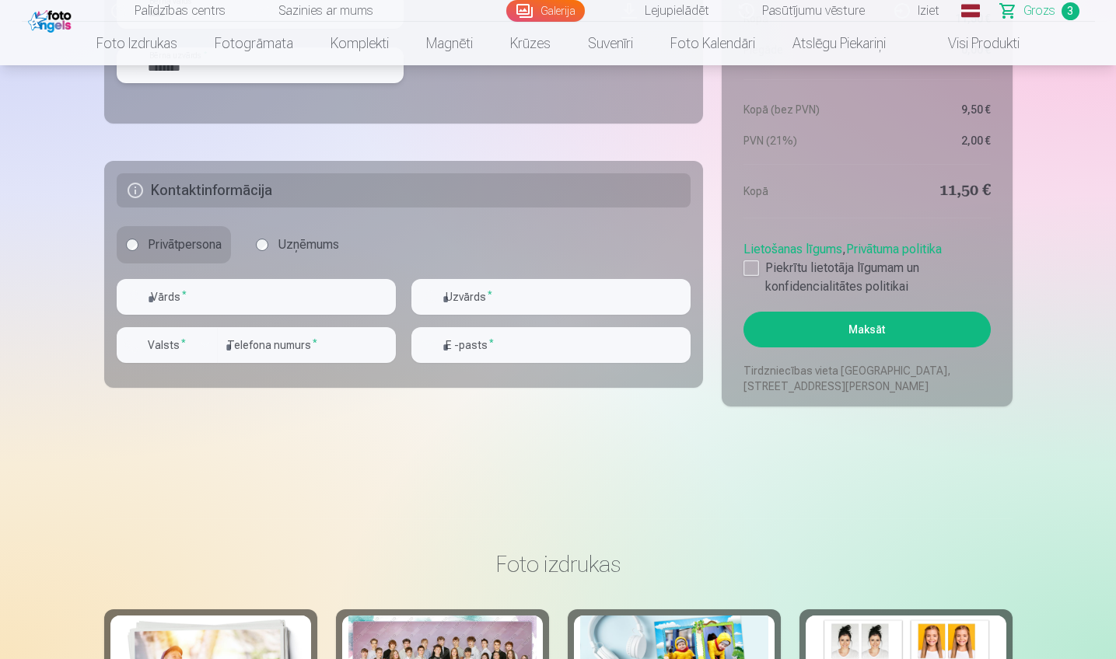
type input "********"
type input "*****"
type input "**********"
click at [339, 350] on input "number" at bounding box center [307, 345] width 178 height 36
click at [189, 340] on label "Valsts *" at bounding box center [167, 345] width 51 height 16
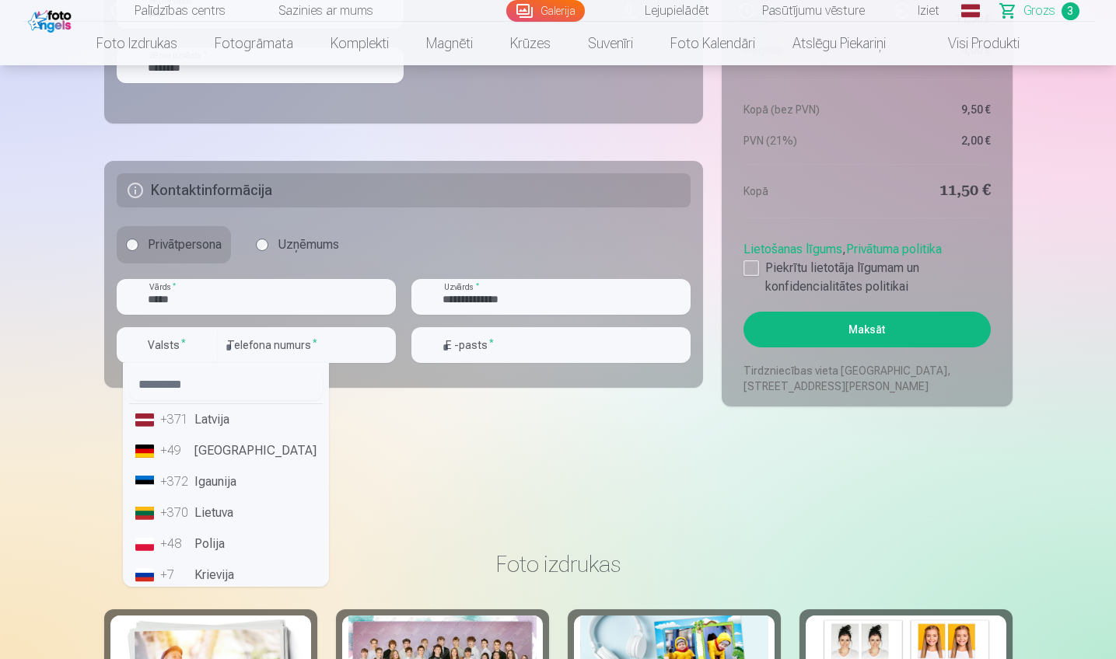
click at [208, 413] on li "+371 Latvija" at bounding box center [226, 419] width 194 height 31
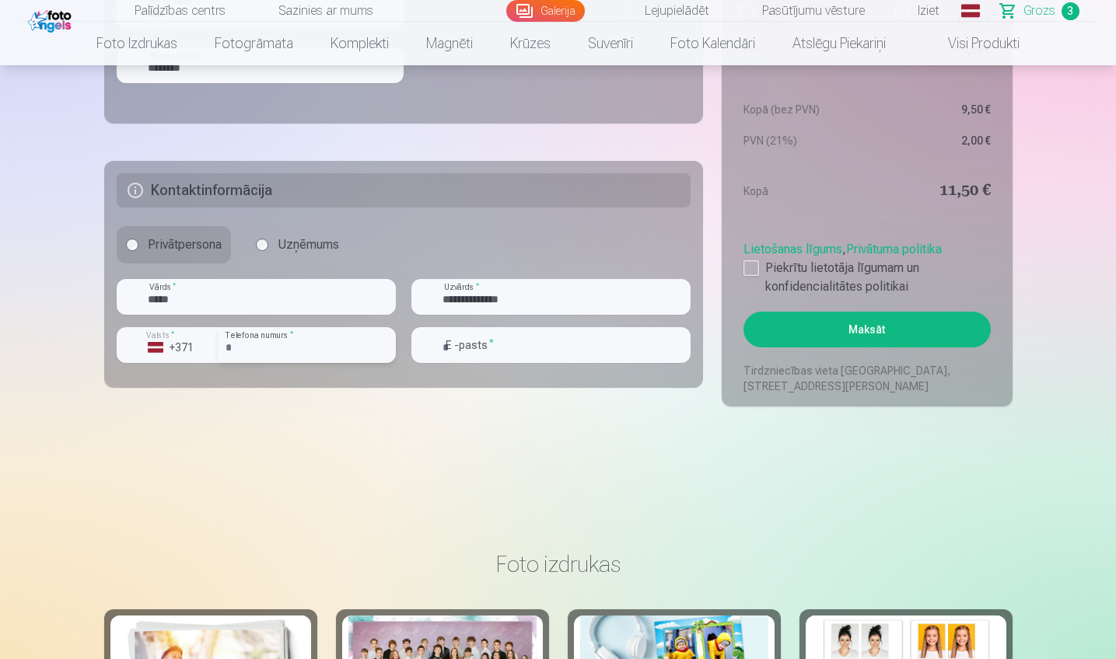
click at [250, 352] on input "number" at bounding box center [307, 345] width 178 height 36
type input "********"
click at [501, 354] on input "email" at bounding box center [550, 345] width 279 height 36
type input "**********"
click at [757, 264] on div at bounding box center [751, 268] width 16 height 16
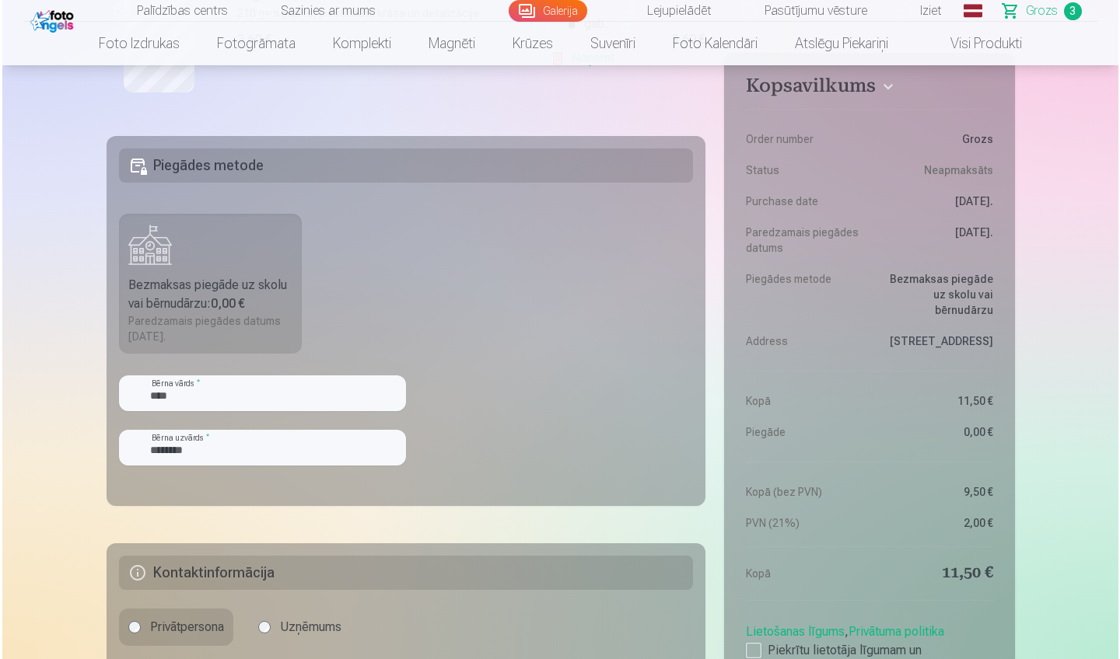
scroll to position [833, 0]
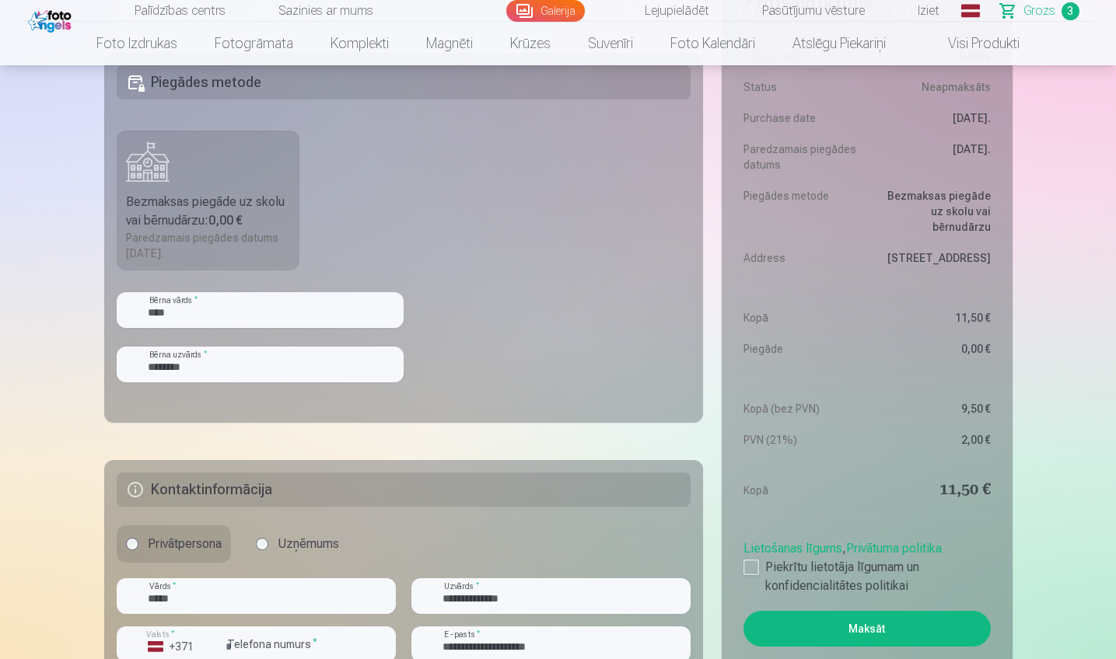
click at [868, 631] on button "Maksāt" at bounding box center [866, 629] width 246 height 36
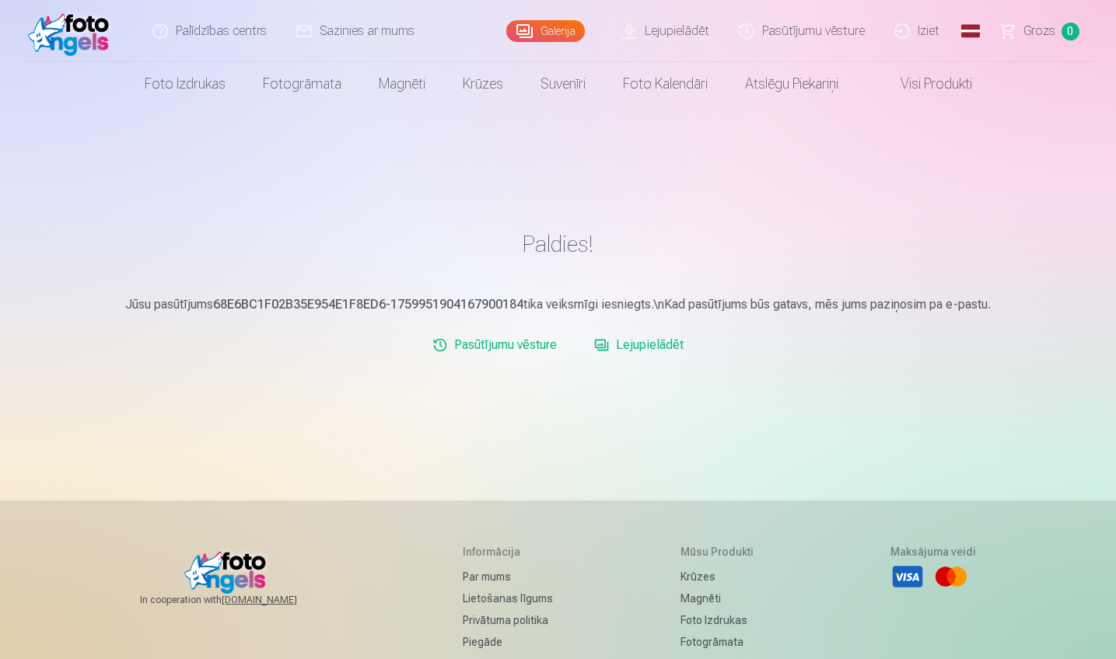
click at [916, 33] on link "Iziet" at bounding box center [917, 31] width 75 height 62
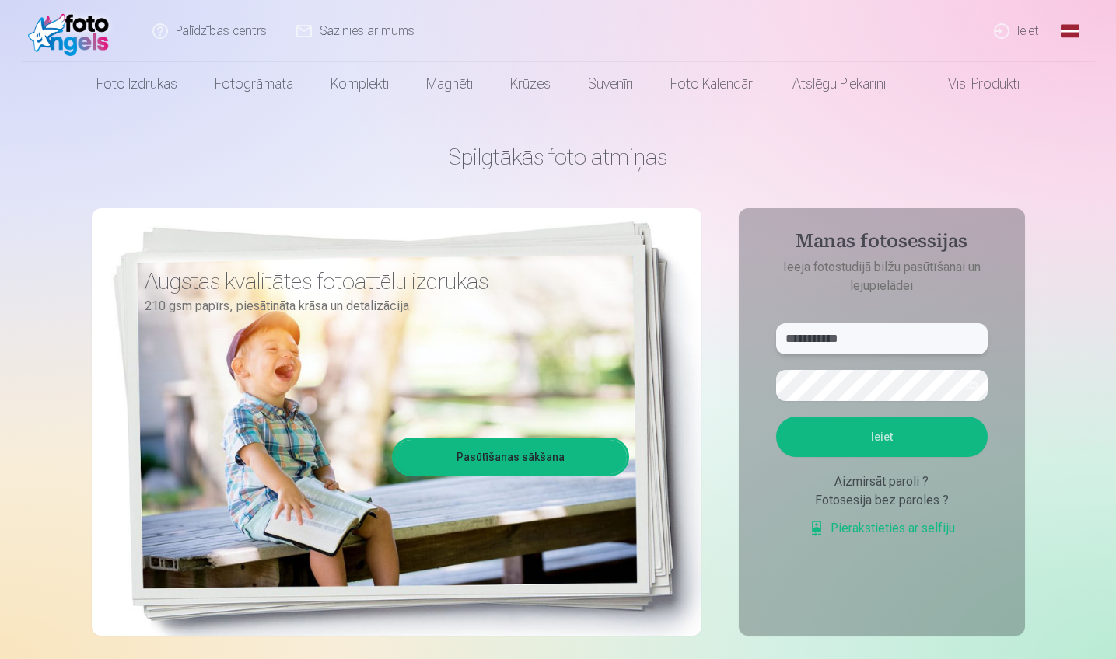
type input "**********"
click at [845, 438] on button "Ieiet" at bounding box center [881, 437] width 211 height 40
